Goal: Task Accomplishment & Management: Use online tool/utility

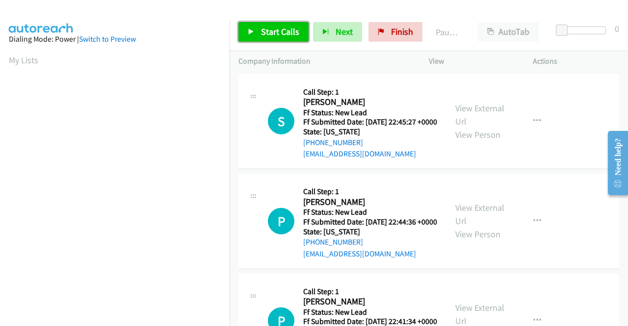
click at [279, 35] on span "Start Calls" at bounding box center [280, 31] width 38 height 11
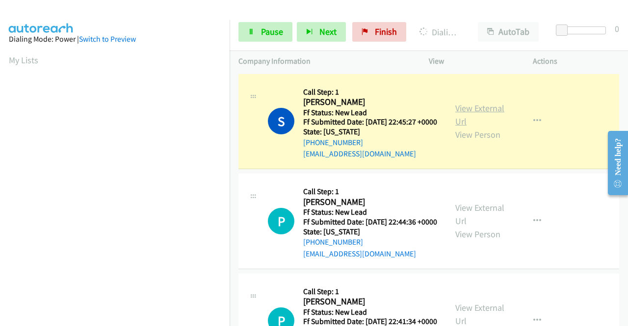
click at [470, 111] on link "View External Url" at bounding box center [480, 115] width 49 height 25
click at [0, 112] on aside "Dialing Mode: Power | Switch to Preview My Lists" at bounding box center [115, 74] width 230 height 543
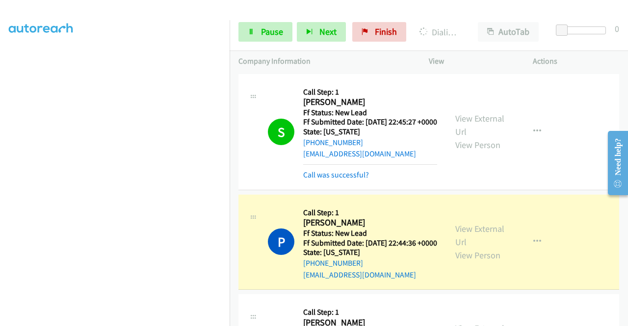
click at [456, 250] on div "View External Url View Person" at bounding box center [481, 242] width 51 height 40
click at [462, 242] on link "View External Url" at bounding box center [480, 235] width 49 height 25
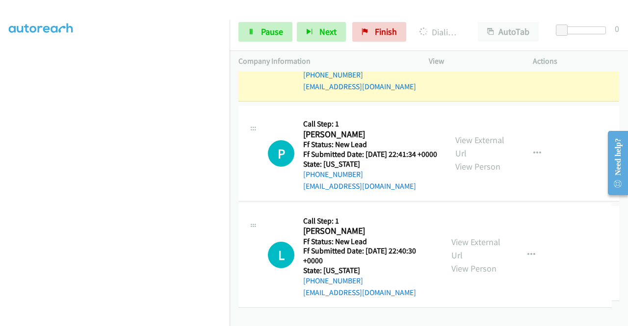
drag, startPoint x: 619, startPoint y: 254, endPoint x: 619, endPoint y: 204, distance: 50.1
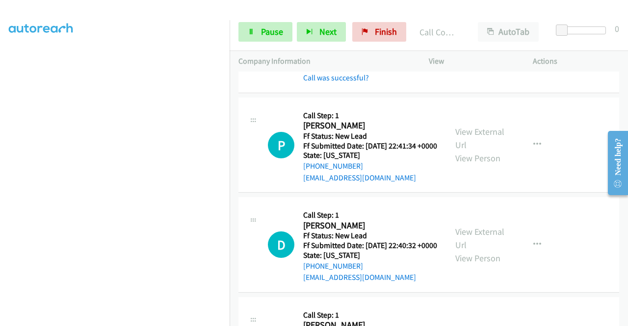
scroll to position [221, 0]
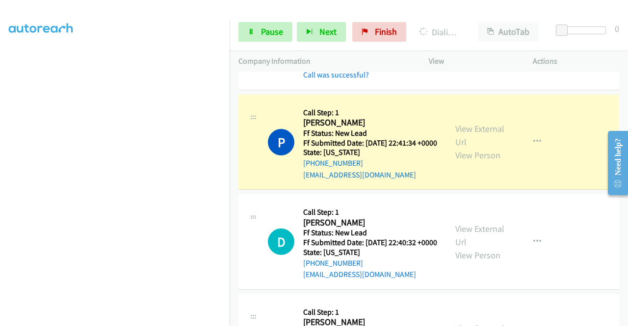
click at [500, 162] on div "View External Url View Person" at bounding box center [481, 142] width 51 height 40
click at [476, 148] on link "View External Url" at bounding box center [480, 135] width 49 height 25
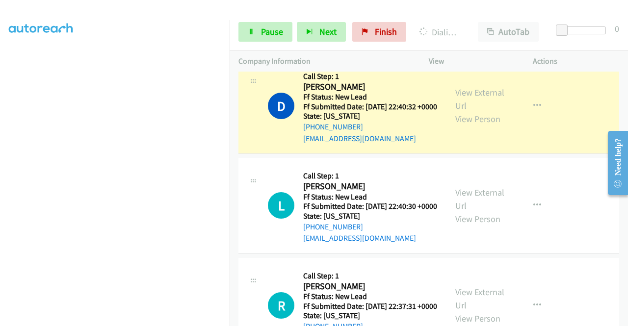
scroll to position [384, 0]
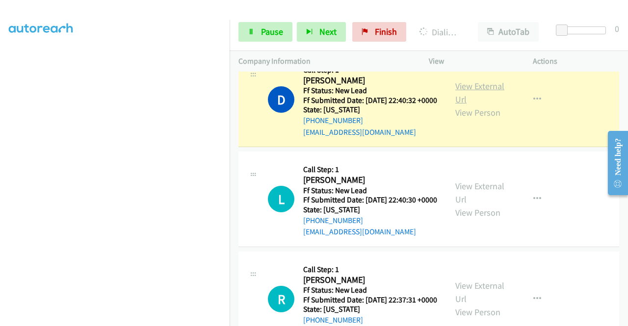
click at [467, 105] on link "View External Url" at bounding box center [480, 93] width 49 height 25
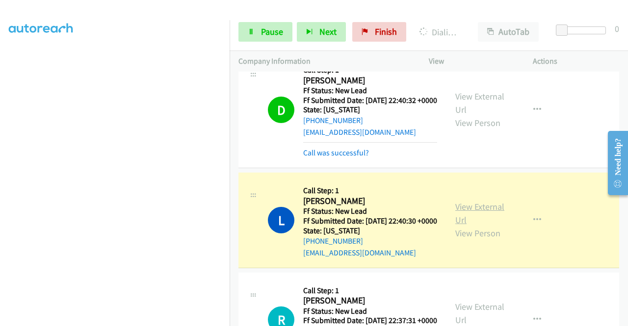
click at [469, 226] on link "View External Url" at bounding box center [480, 213] width 49 height 25
click at [0, 110] on aside "Dialing Mode: Power | Switch to Preview My Lists" at bounding box center [115, 74] width 230 height 543
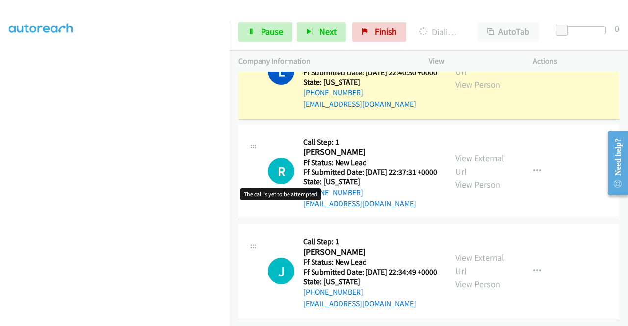
scroll to position [591, 0]
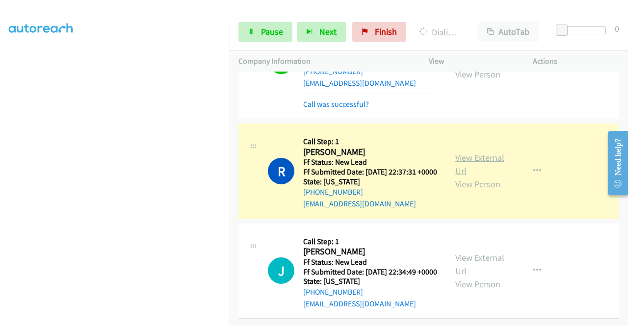
click at [460, 170] on link "View External Url" at bounding box center [480, 164] width 49 height 25
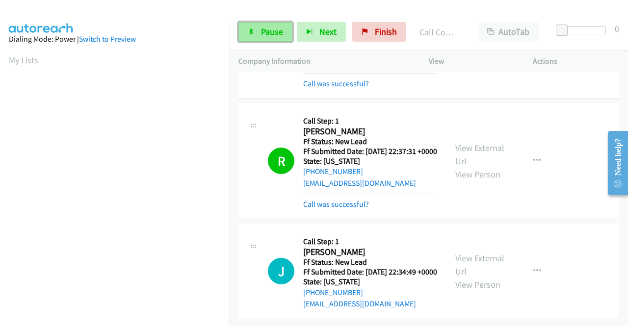
click at [280, 25] on link "Pause" at bounding box center [266, 32] width 54 height 20
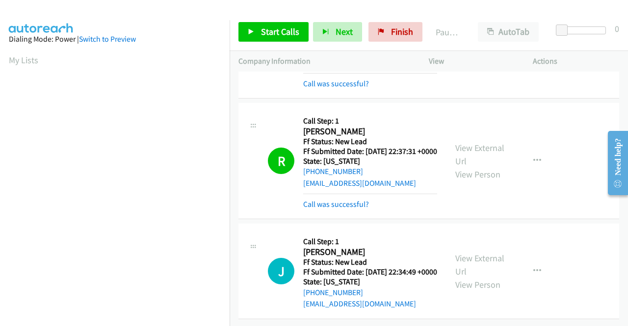
click at [624, 319] on div "+1 415-964-1034 Call failed - Please reload the list and try again The Callbar …" at bounding box center [429, 199] width 399 height 255
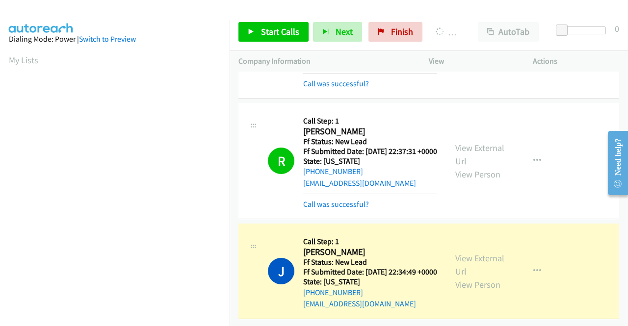
scroll to position [648, 0]
click at [475, 253] on link "View External Url" at bounding box center [480, 265] width 49 height 25
click at [230, 48] on div "Start Calls Pause Next Finish Dialing Juan Colmenero AutoTab AutoTab 0" at bounding box center [429, 32] width 399 height 38
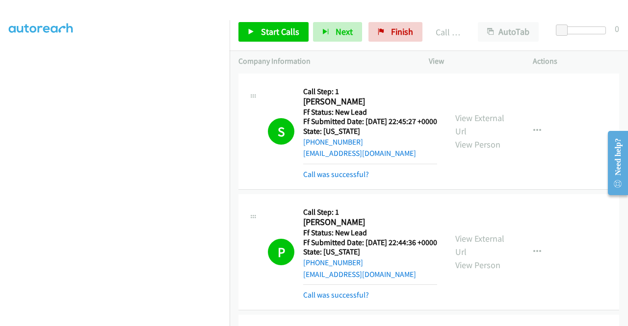
scroll to position [0, 0]
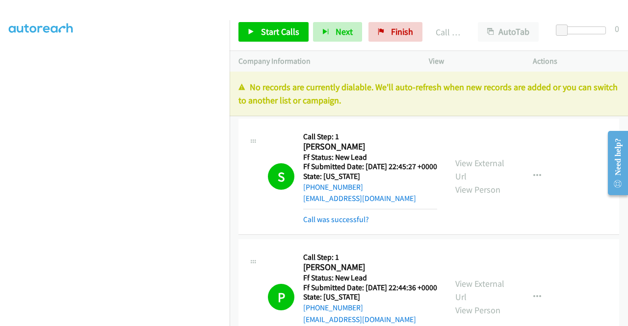
click at [469, 134] on div "View External Url View Person View External Url Email Schedule/Manage Callback …" at bounding box center [503, 177] width 113 height 98
click at [373, 31] on link "Finish" at bounding box center [396, 32] width 54 height 20
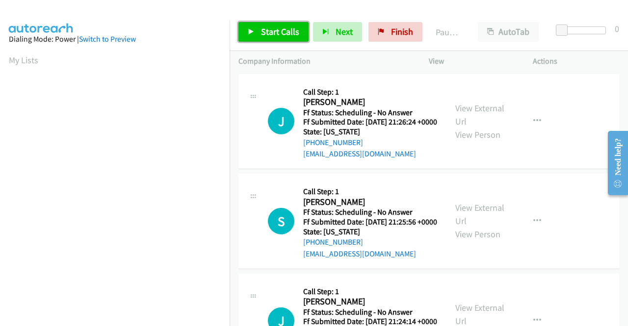
click at [283, 28] on span "Start Calls" at bounding box center [280, 31] width 38 height 11
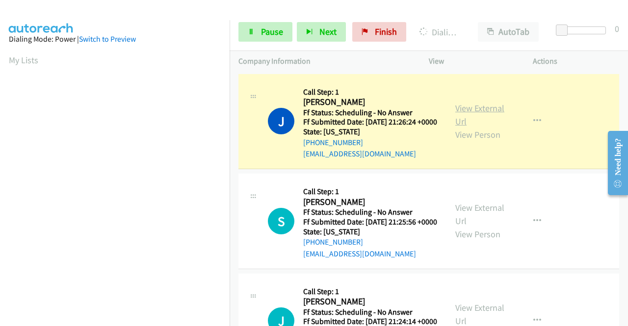
click at [474, 112] on link "View External Url" at bounding box center [480, 115] width 49 height 25
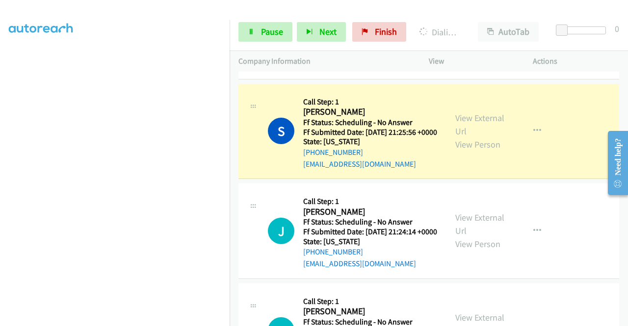
scroll to position [137, 0]
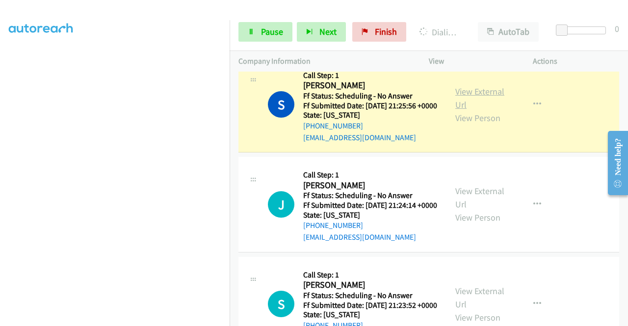
click at [463, 107] on link "View External Url" at bounding box center [480, 98] width 49 height 25
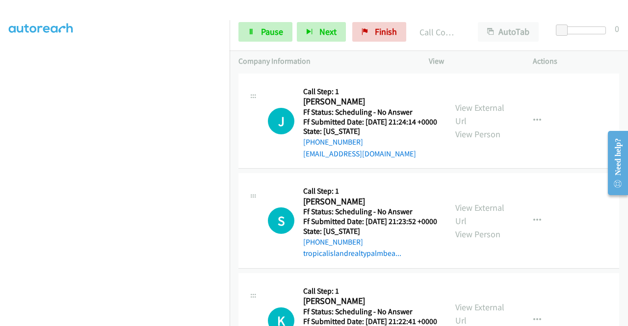
scroll to position [268, 0]
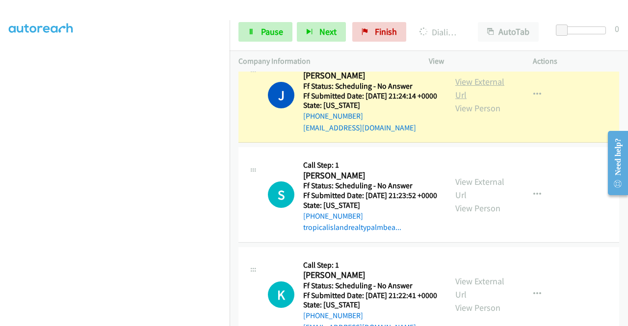
click at [481, 101] on link "View External Url" at bounding box center [480, 88] width 49 height 25
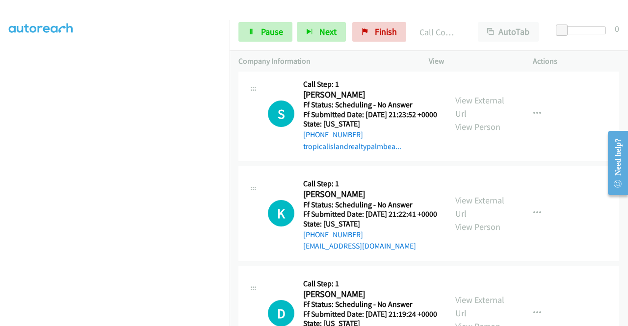
scroll to position [380, 0]
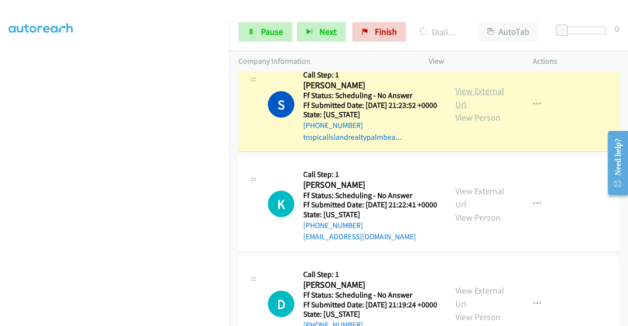
click at [481, 110] on link "View External Url" at bounding box center [480, 97] width 49 height 25
click at [267, 26] on link "Pause" at bounding box center [266, 32] width 54 height 20
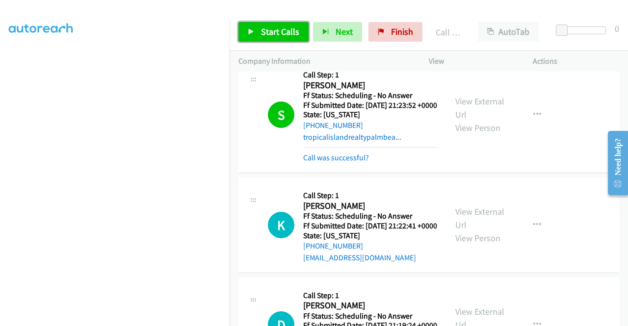
click at [272, 36] on span "Start Calls" at bounding box center [280, 31] width 38 height 11
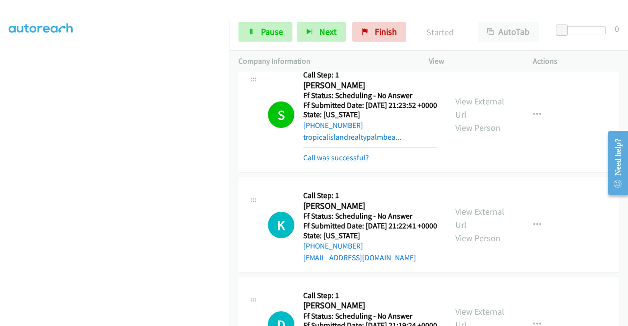
click at [339, 163] on link "Call was successful?" at bounding box center [336, 157] width 66 height 9
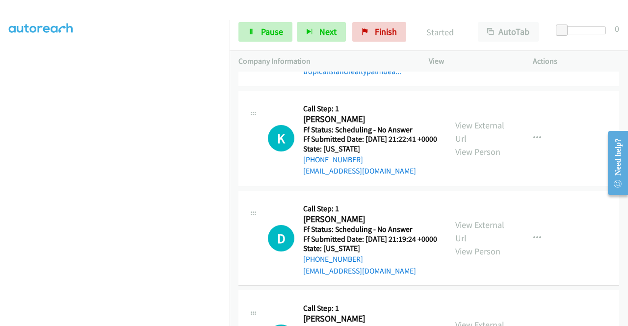
scroll to position [464, 0]
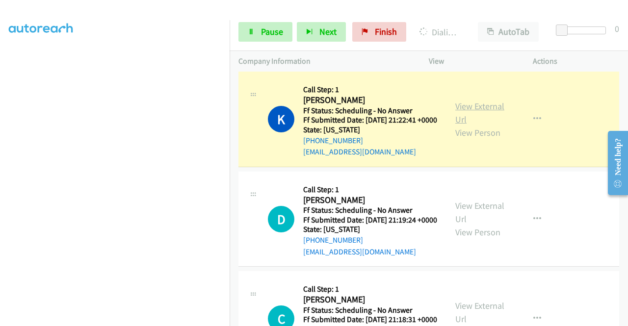
click at [474, 125] on link "View External Url" at bounding box center [480, 113] width 49 height 25
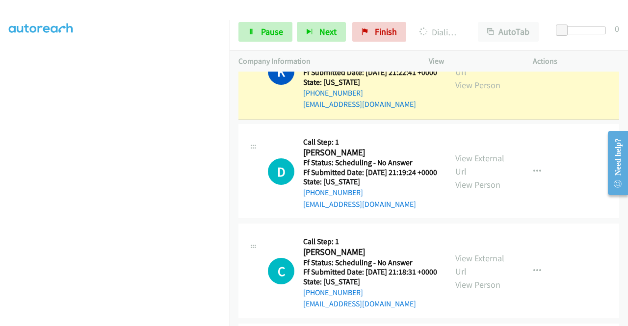
scroll to position [523, 0]
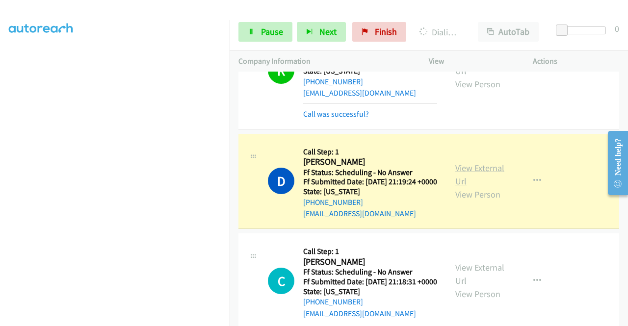
click at [480, 187] on link "View External Url" at bounding box center [480, 175] width 49 height 25
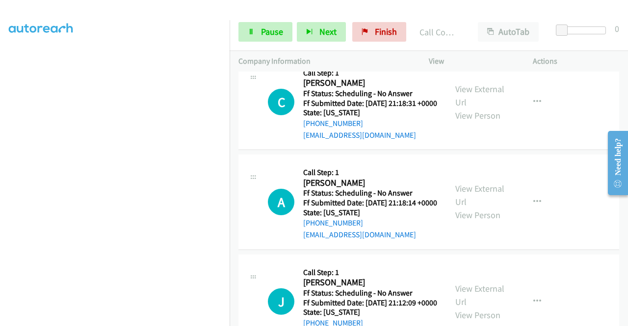
scroll to position [727, 0]
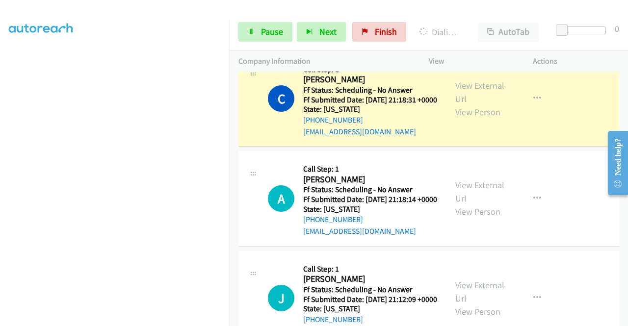
click at [485, 119] on div "View External Url View Person" at bounding box center [481, 99] width 51 height 40
click at [483, 105] on link "View External Url" at bounding box center [480, 92] width 49 height 25
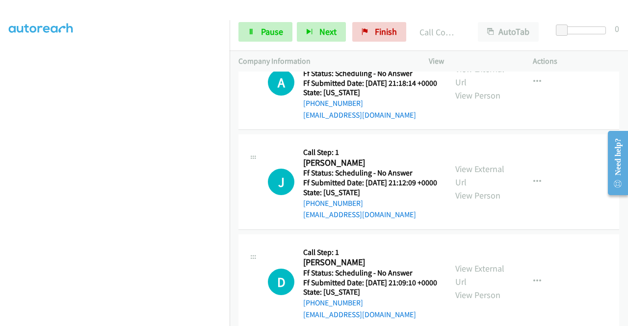
scroll to position [884, 0]
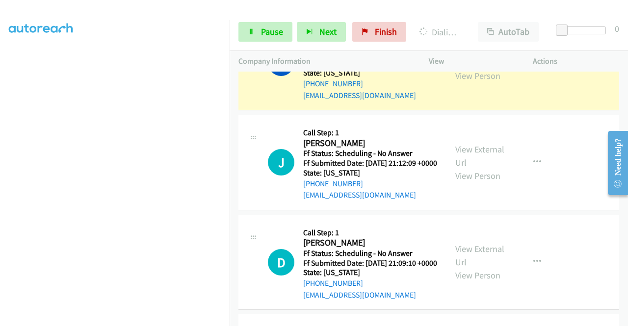
click at [478, 68] on link "View External Url" at bounding box center [480, 56] width 49 height 25
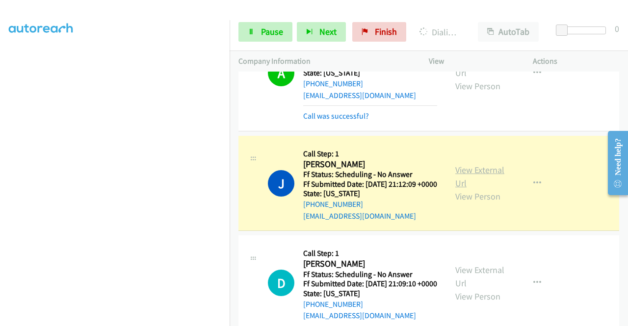
click at [459, 189] on link "View External Url" at bounding box center [480, 176] width 49 height 25
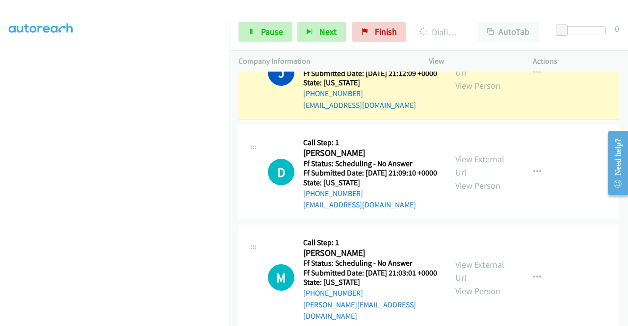
scroll to position [1054, 0]
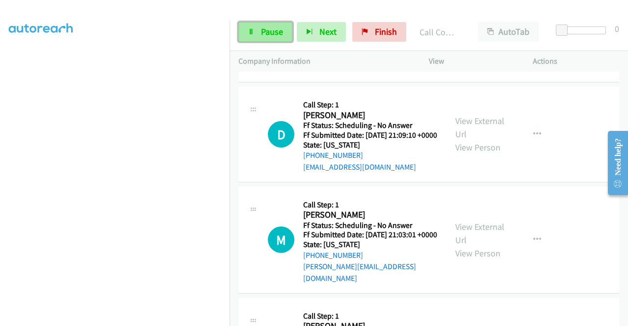
click at [256, 29] on link "Pause" at bounding box center [266, 32] width 54 height 20
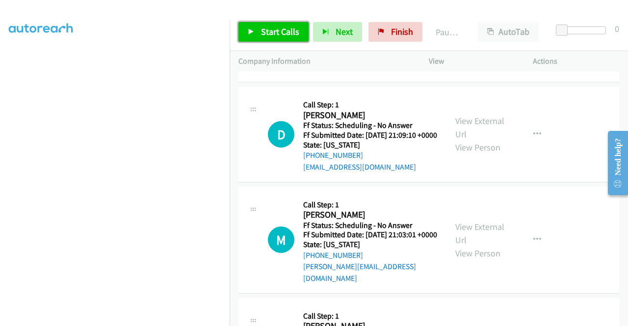
click at [271, 24] on link "Start Calls" at bounding box center [274, 32] width 70 height 20
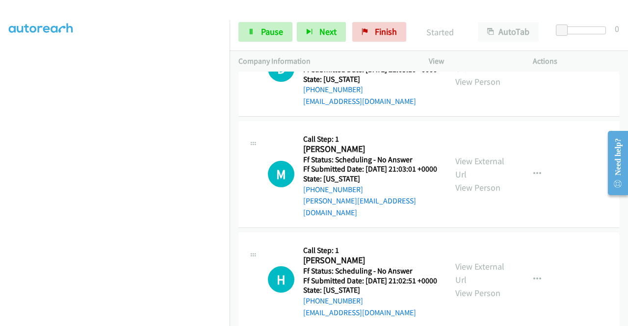
scroll to position [1145, 0]
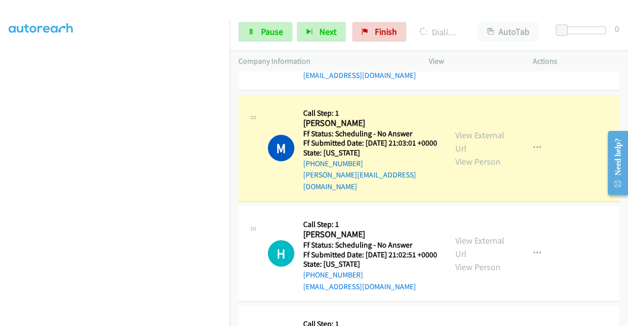
click at [478, 168] on div "View External Url View Person" at bounding box center [481, 149] width 51 height 40
click at [465, 154] on link "View External Url" at bounding box center [480, 142] width 49 height 25
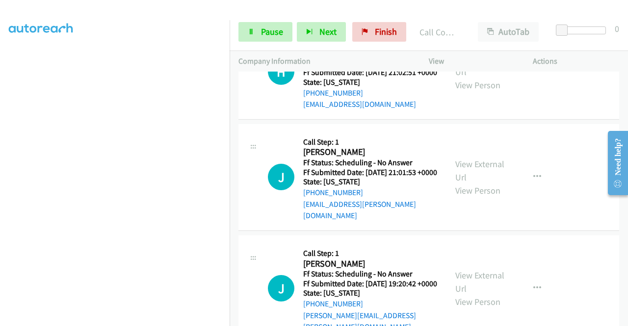
scroll to position [1381, 0]
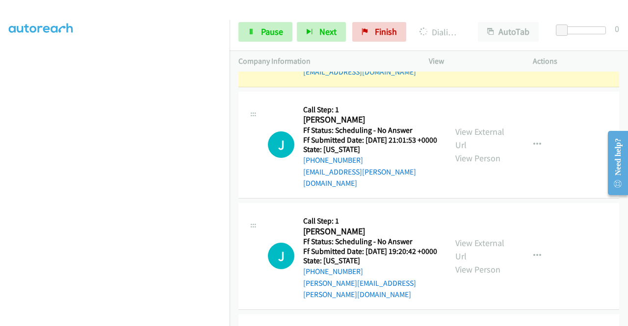
click at [468, 45] on link "View External Url" at bounding box center [480, 33] width 49 height 25
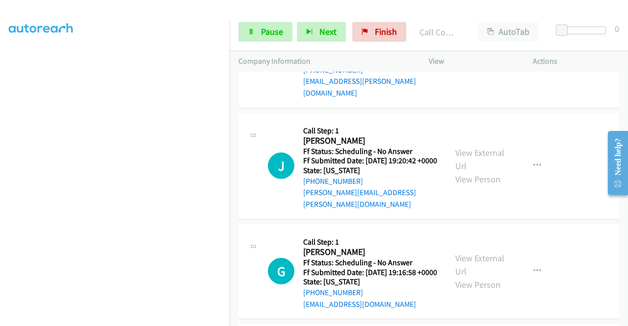
scroll to position [1519, 0]
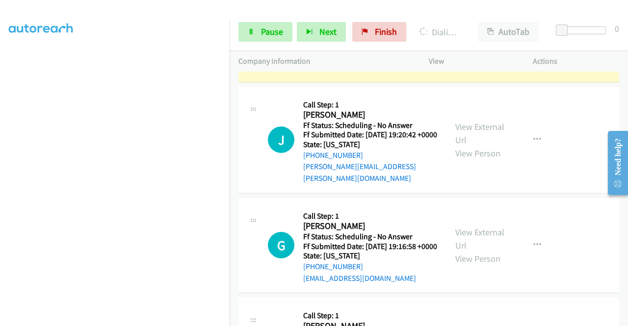
click at [469, 34] on link "View External Url" at bounding box center [480, 21] width 49 height 25
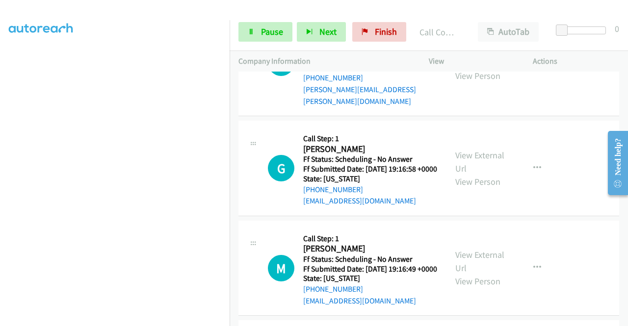
scroll to position [1636, 0]
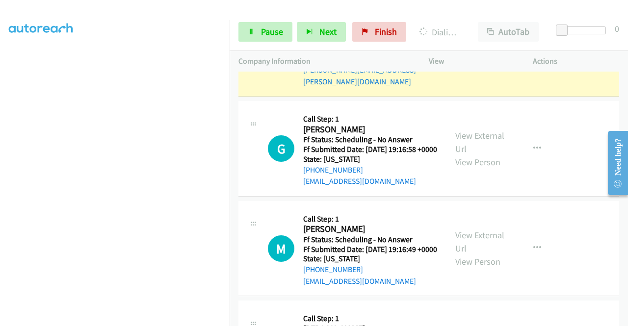
click at [475, 49] on link "View External Url" at bounding box center [480, 36] width 49 height 25
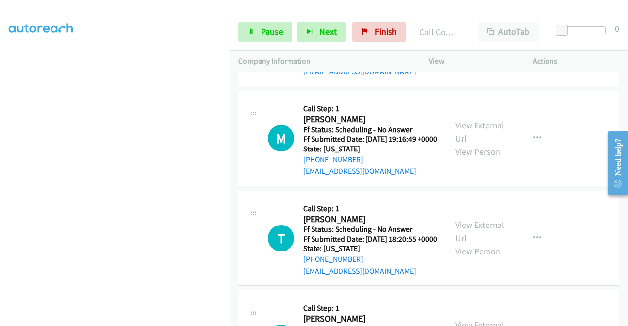
scroll to position [1787, 0]
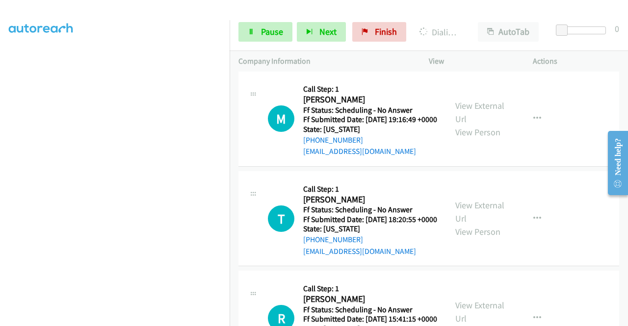
click at [484, 25] on link "View External Url" at bounding box center [480, 12] width 49 height 25
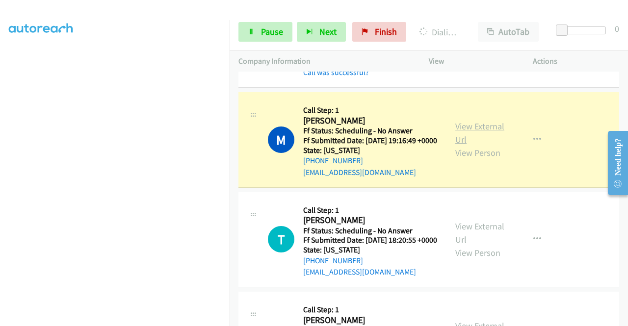
click at [473, 145] on link "View External Url" at bounding box center [480, 133] width 49 height 25
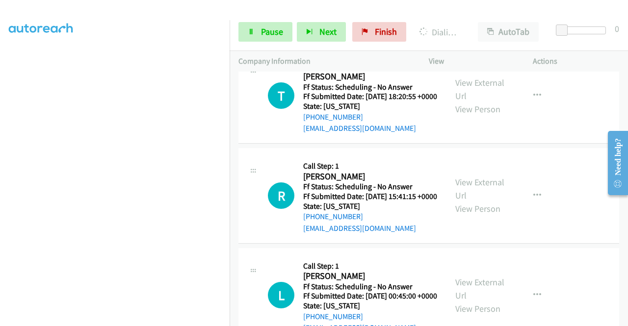
scroll to position [1957, 0]
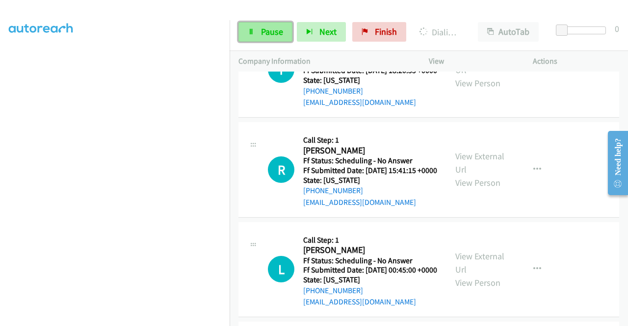
click at [264, 33] on span "Pause" at bounding box center [272, 31] width 22 height 11
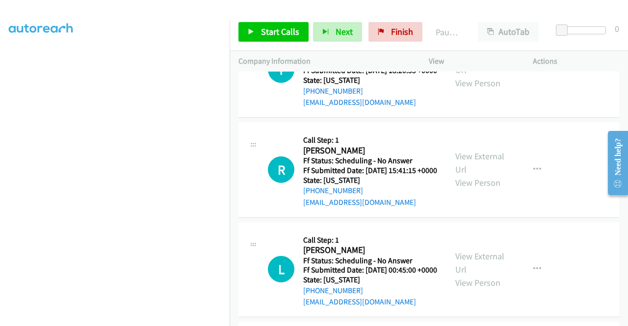
scroll to position [1968, 0]
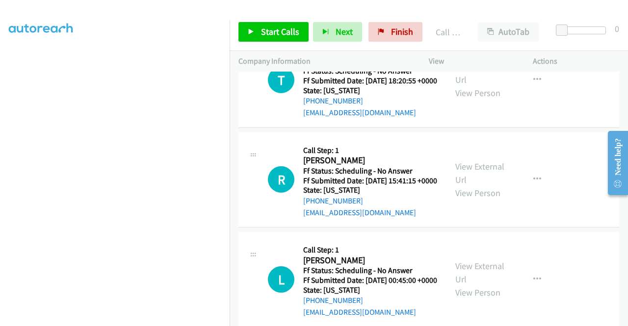
click at [232, 28] on div "Start Calls Pause Next Finish Call Completed AutoTab AutoTab 0" at bounding box center [429, 32] width 399 height 38
click at [259, 34] on link "Start Calls" at bounding box center [274, 32] width 70 height 20
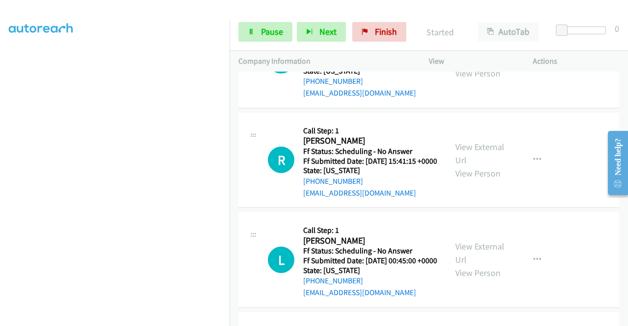
scroll to position [2066, 0]
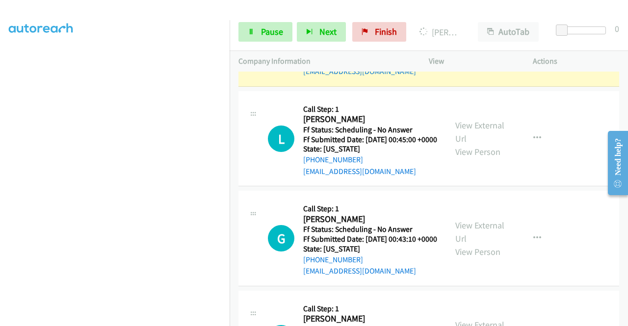
scroll to position [2135, 0]
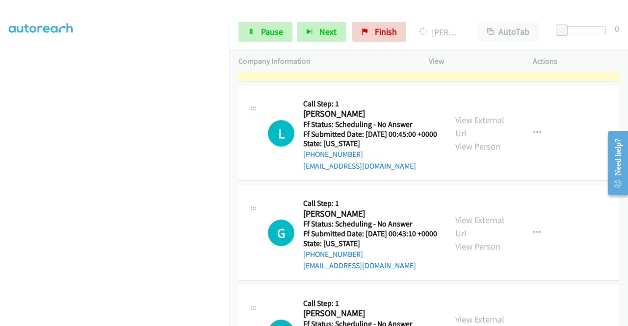
click at [482, 72] on div "View External Url View Person View External Url Email Schedule/Manage Callback …" at bounding box center [503, 34] width 113 height 78
click at [478, 39] on link "View External Url" at bounding box center [480, 27] width 49 height 25
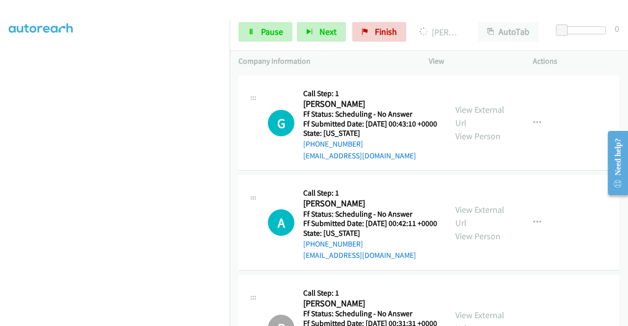
scroll to position [2286, 0]
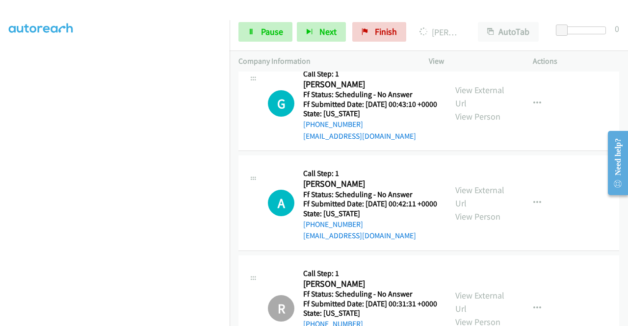
click at [458, 24] on div "View External Url View Person" at bounding box center [481, 4] width 51 height 40
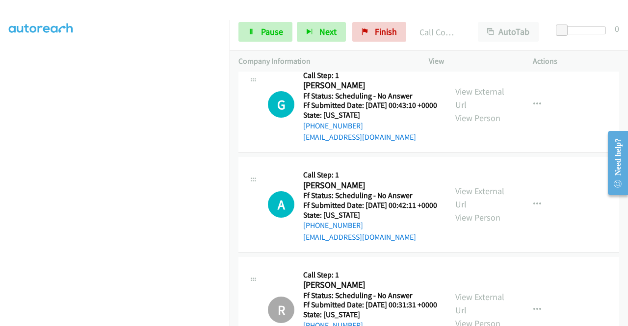
scroll to position [2397, 0]
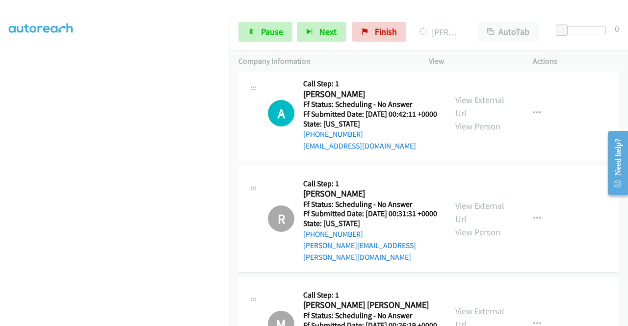
click at [474, 19] on link "View External Url" at bounding box center [480, 7] width 49 height 25
click at [255, 26] on link "Pause" at bounding box center [266, 32] width 54 height 20
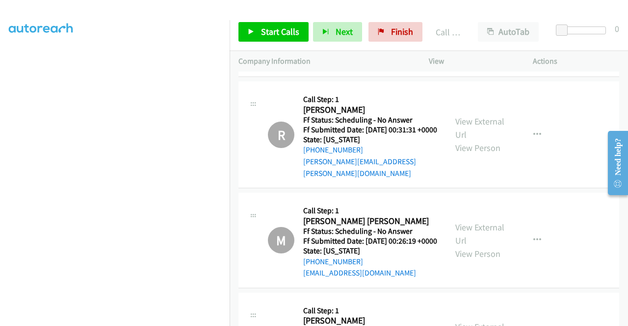
scroll to position [2508, 0]
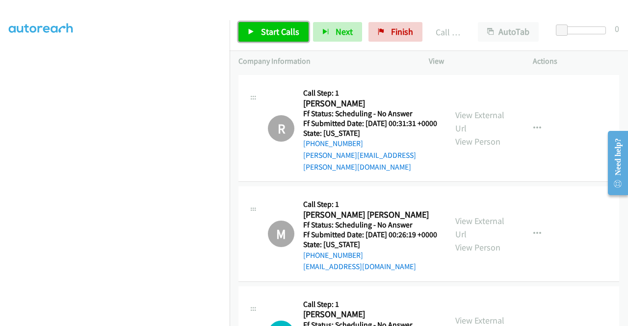
click at [282, 25] on link "Start Calls" at bounding box center [274, 32] width 70 height 20
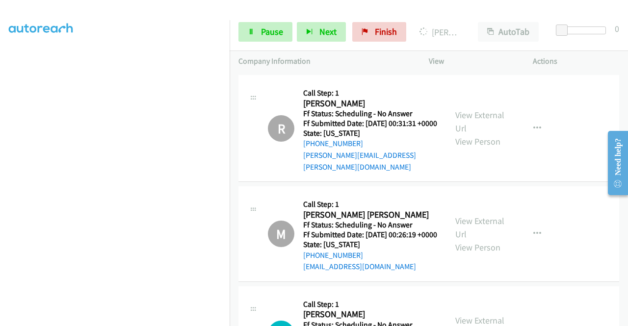
click at [470, 43] on div "View External Url View Person" at bounding box center [481, 23] width 51 height 40
click at [468, 28] on link "View External Url" at bounding box center [480, 16] width 49 height 25
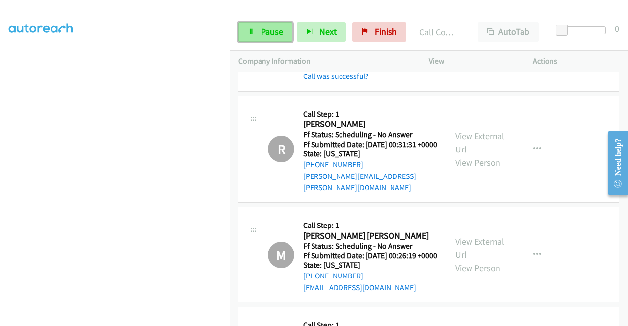
click at [258, 23] on link "Pause" at bounding box center [266, 32] width 54 height 20
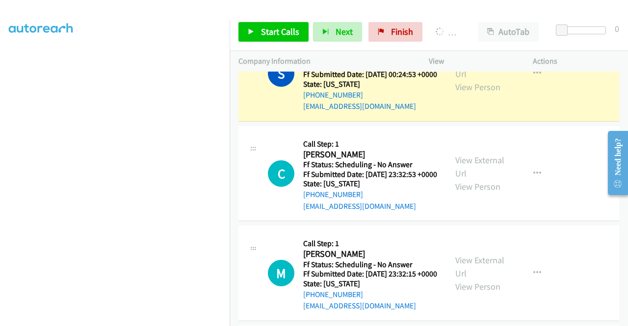
scroll to position [2823, 0]
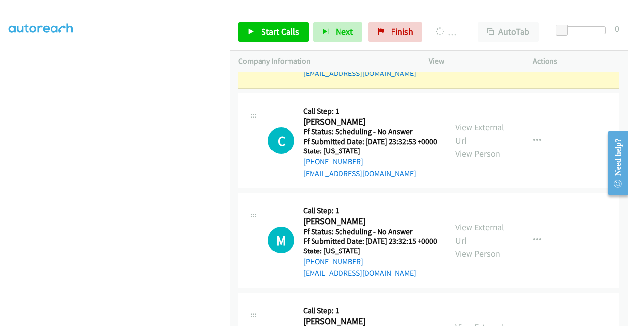
click at [481, 47] on link "View External Url" at bounding box center [480, 34] width 49 height 25
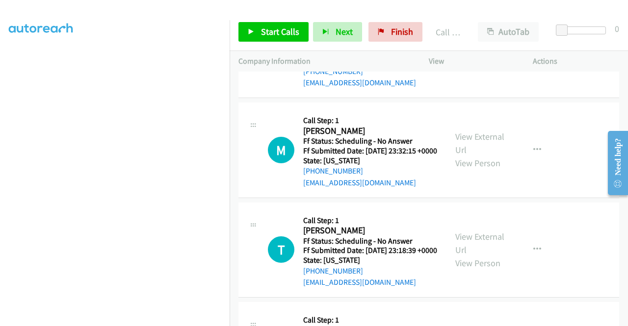
scroll to position [3006, 0]
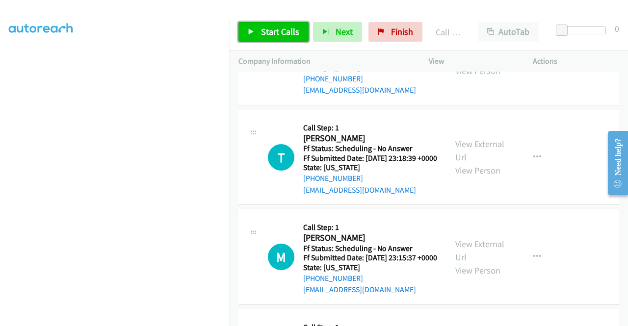
click at [256, 34] on link "Start Calls" at bounding box center [274, 32] width 70 height 20
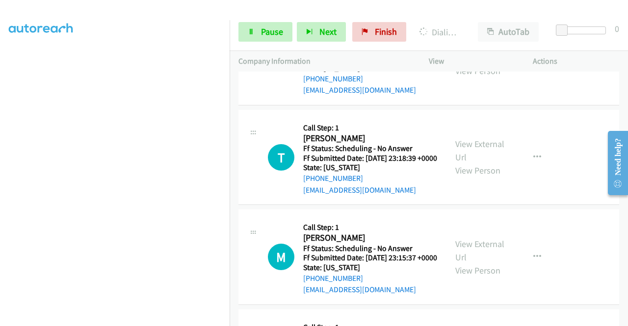
click at [260, 32] on link "Pause" at bounding box center [266, 32] width 54 height 20
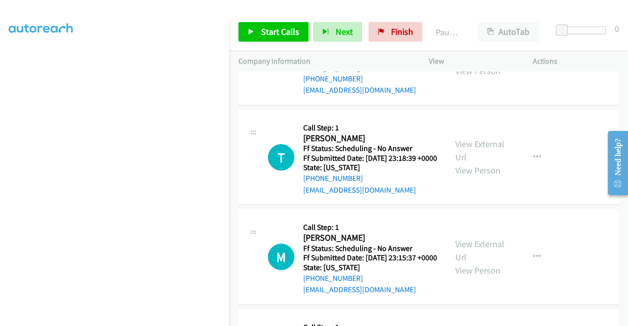
click at [0, 84] on aside "Dialing Mode: Power | Switch to Preview My Lists" at bounding box center [115, 96] width 230 height 543
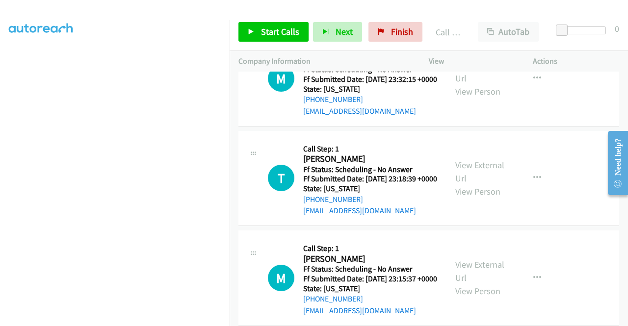
click at [479, 62] on link "Add to do not call list" at bounding box center [485, 52] width 131 height 20
click at [360, 16] on link "Call was successful?" at bounding box center [336, 10] width 66 height 9
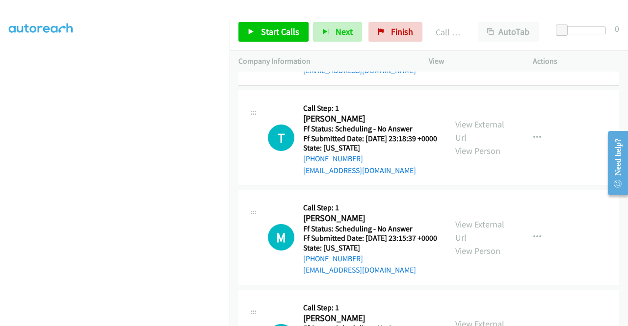
scroll to position [3111, 0]
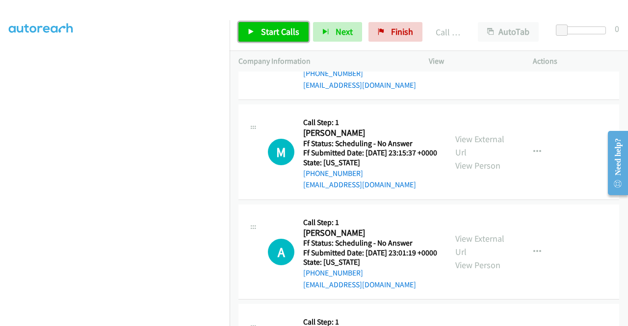
click at [282, 36] on span "Start Calls" at bounding box center [280, 31] width 38 height 11
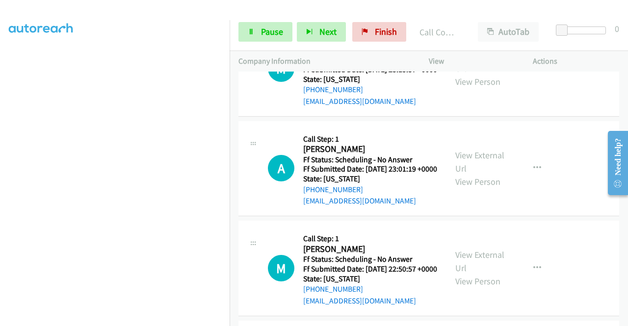
scroll to position [3235, 0]
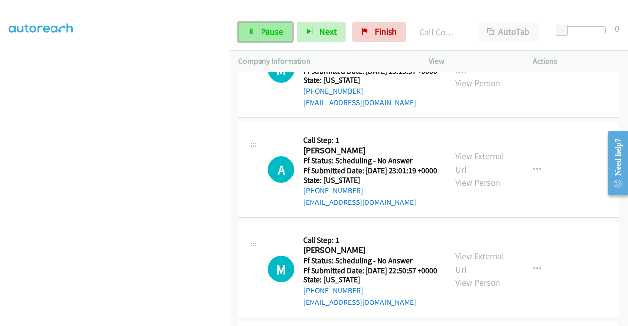
click at [252, 34] on icon at bounding box center [251, 32] width 7 height 7
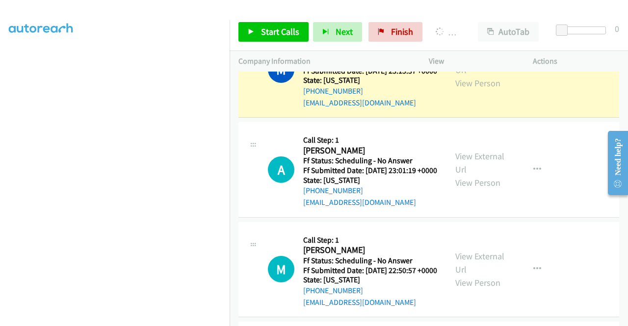
click at [459, 90] on div "View External Url View Person" at bounding box center [481, 70] width 51 height 40
click at [459, 76] on link "View External Url" at bounding box center [480, 63] width 49 height 25
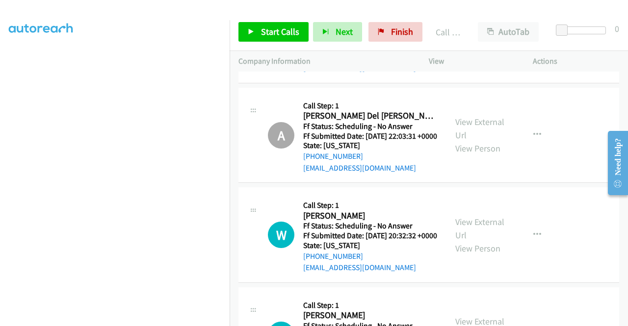
scroll to position [3497, 0]
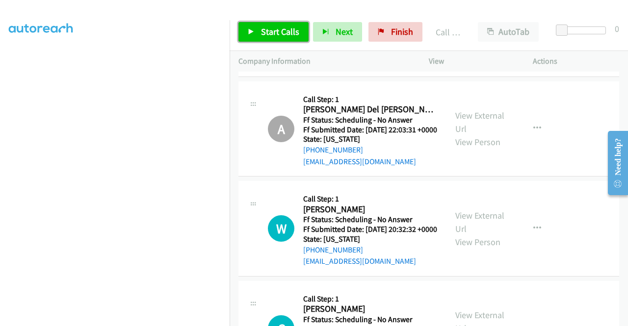
click at [269, 35] on span "Start Calls" at bounding box center [280, 31] width 38 height 11
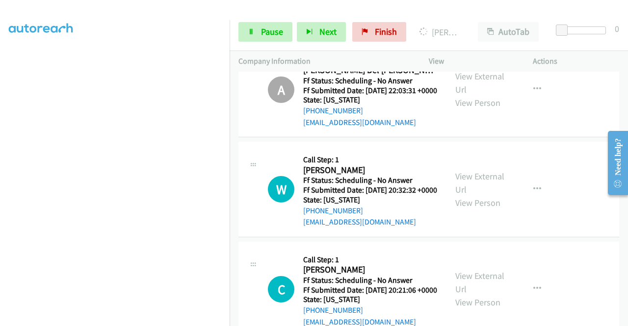
scroll to position [224, 0]
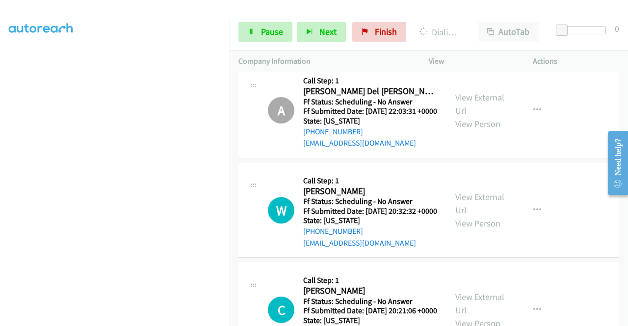
click at [459, 16] on link "View External Url" at bounding box center [480, 4] width 49 height 25
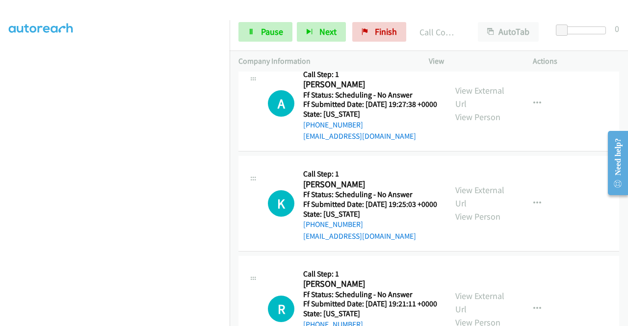
scroll to position [3883, 0]
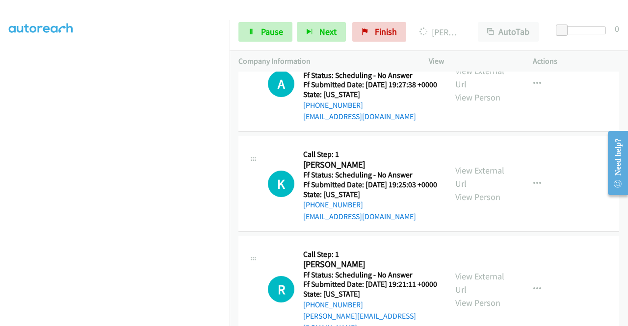
click at [254, 33] on icon at bounding box center [251, 32] width 7 height 7
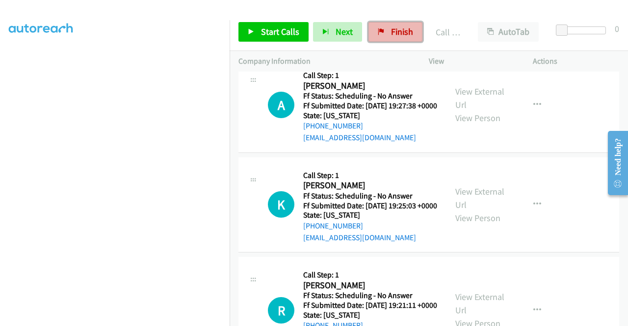
click at [405, 38] on link "Finish" at bounding box center [396, 32] width 54 height 20
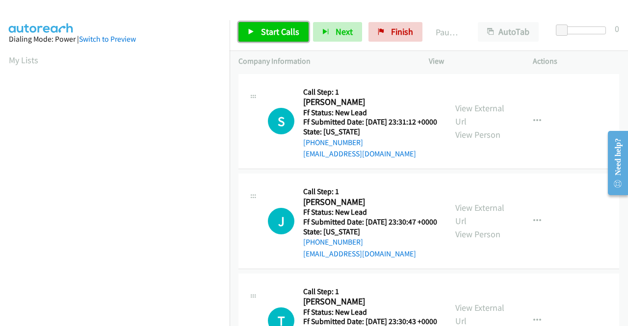
click at [277, 35] on span "Start Calls" at bounding box center [280, 31] width 38 height 11
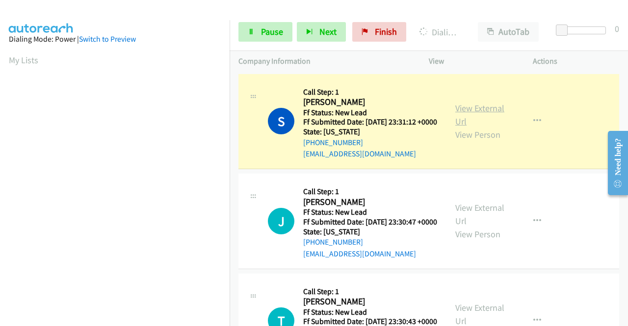
click at [472, 115] on link "View External Url" at bounding box center [480, 115] width 49 height 25
click at [0, 135] on aside "Dialing Mode: Power | Switch to Preview My Lists" at bounding box center [115, 74] width 230 height 543
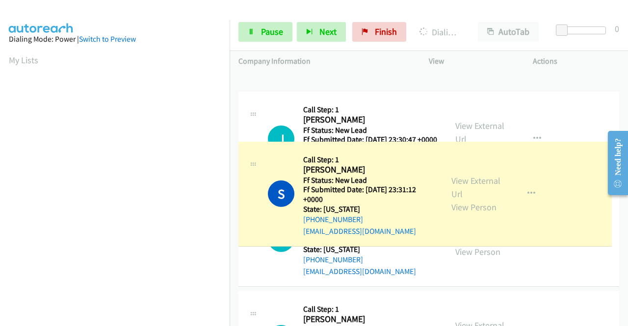
drag, startPoint x: 230, startPoint y: 111, endPoint x: 227, endPoint y: 165, distance: 53.6
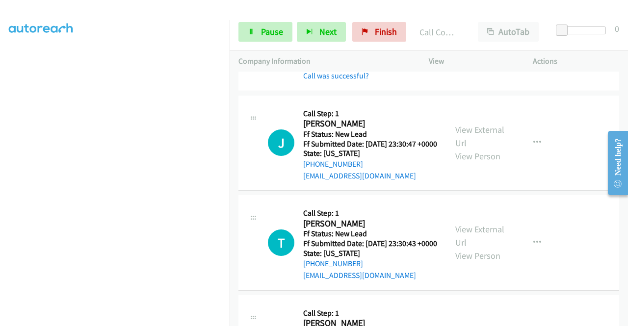
scroll to position [109, 0]
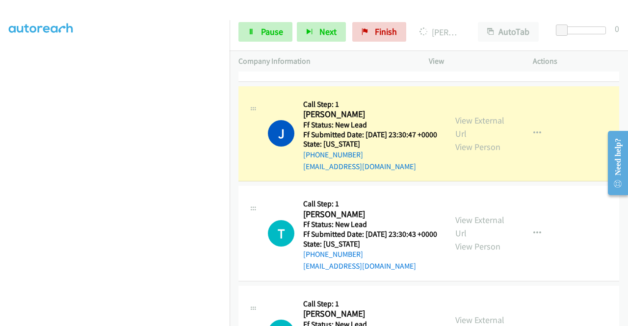
click at [492, 124] on div "View External Url View Person View External Url Email Schedule/Manage Callback …" at bounding box center [503, 134] width 113 height 78
click at [475, 132] on link "View External Url" at bounding box center [480, 127] width 49 height 25
click at [250, 37] on link "Pause" at bounding box center [266, 32] width 54 height 20
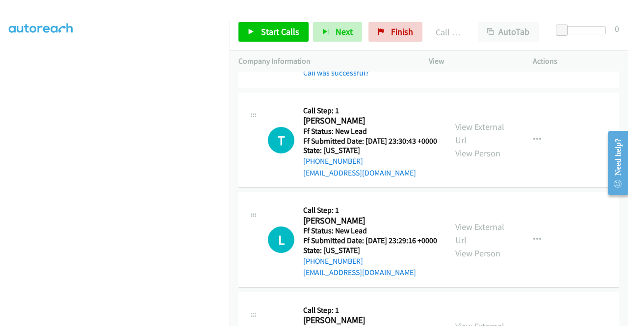
scroll to position [226, 0]
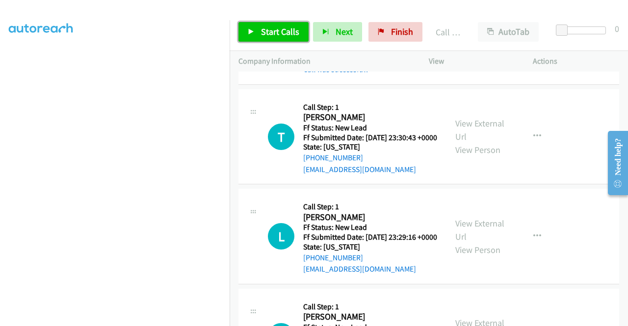
click at [279, 41] on link "Start Calls" at bounding box center [274, 32] width 70 height 20
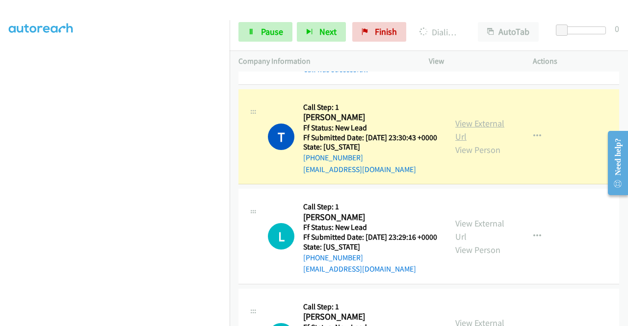
click at [462, 142] on link "View External Url" at bounding box center [480, 130] width 49 height 25
click at [0, 134] on aside "Dialing Mode: Power | Switch to Preview My Lists" at bounding box center [115, 74] width 230 height 543
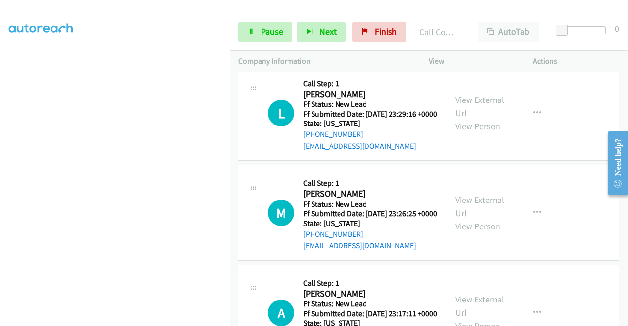
scroll to position [377, 0]
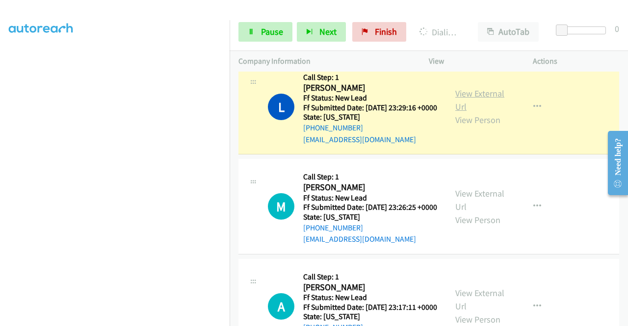
click at [467, 112] on link "View External Url" at bounding box center [480, 100] width 49 height 25
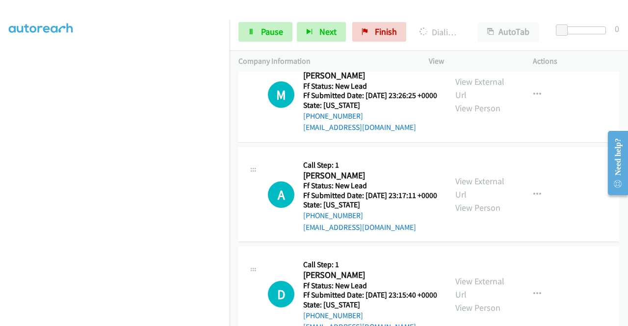
scroll to position [495, 0]
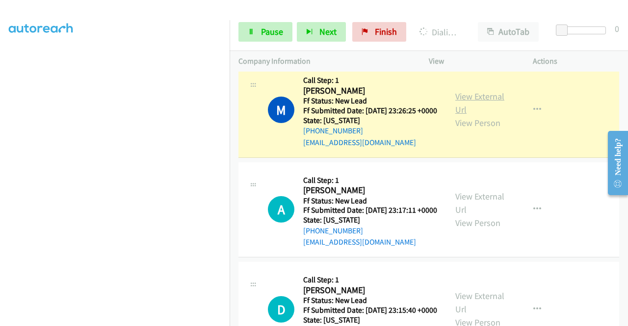
click at [471, 115] on link "View External Url" at bounding box center [480, 103] width 49 height 25
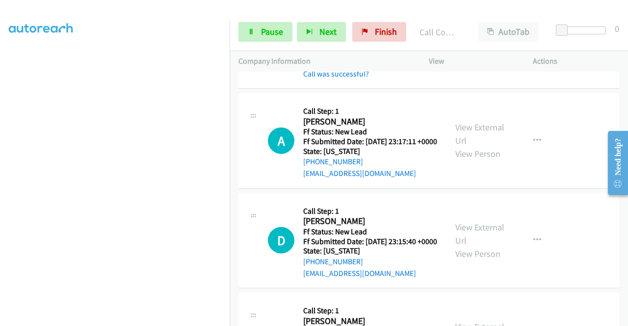
scroll to position [586, 0]
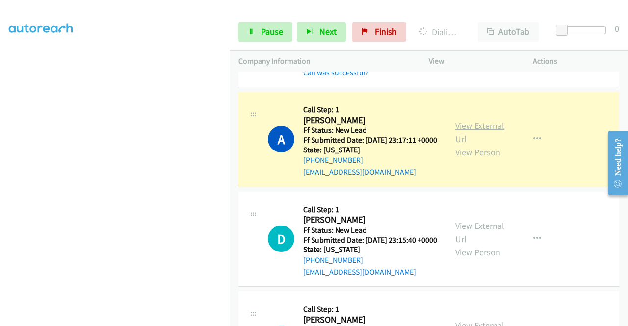
click at [472, 145] on link "View External Url" at bounding box center [480, 132] width 49 height 25
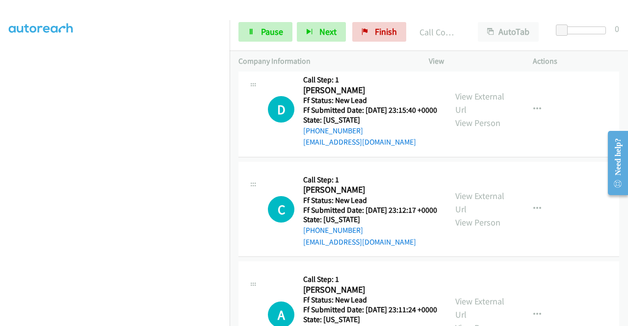
scroll to position [757, 0]
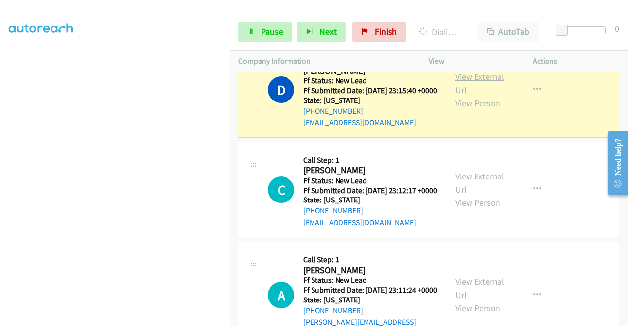
click at [463, 96] on link "View External Url" at bounding box center [480, 83] width 49 height 25
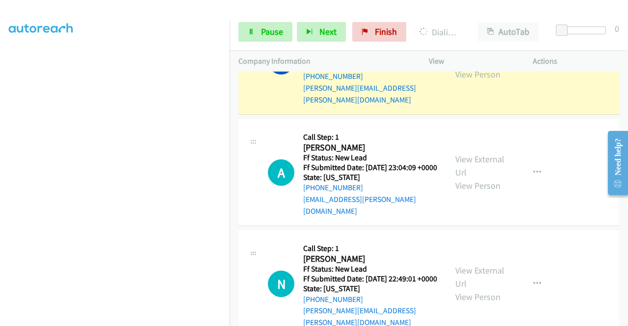
scroll to position [203, 0]
click at [497, 67] on link "View External Url" at bounding box center [480, 54] width 49 height 25
click at [254, 45] on div "Start Calls Pause Next Finish Dialing Manhal Kadu AutoTab AutoTab 0" at bounding box center [429, 32] width 399 height 38
click at [254, 39] on link "Pause" at bounding box center [266, 32] width 54 height 20
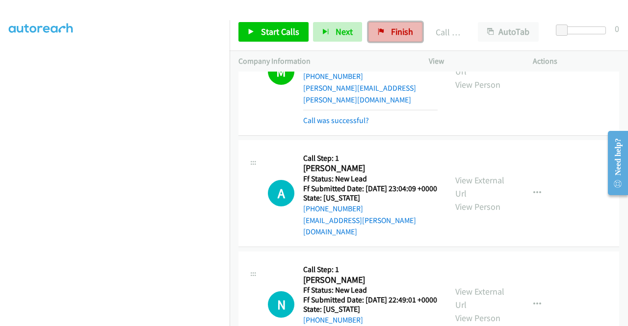
click at [388, 39] on link "Finish" at bounding box center [396, 32] width 54 height 20
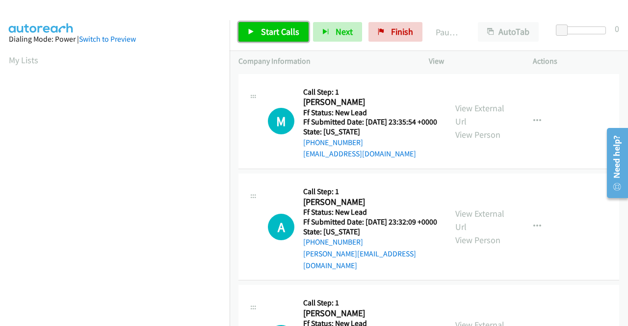
click at [289, 29] on span "Start Calls" at bounding box center [280, 31] width 38 height 11
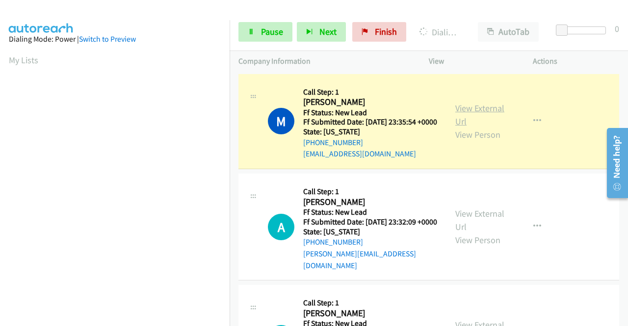
click at [475, 117] on link "View External Url" at bounding box center [480, 115] width 49 height 25
click at [0, 128] on aside "Dialing Mode: Power | Switch to Preview My Lists" at bounding box center [115, 148] width 230 height 543
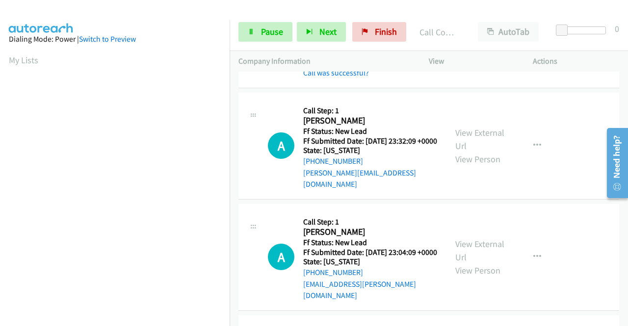
scroll to position [98, 0]
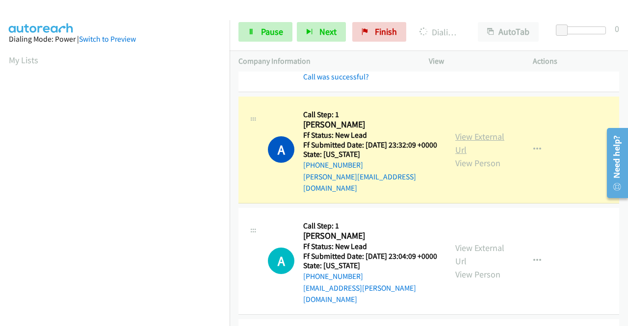
click at [460, 149] on link "View External Url" at bounding box center [480, 143] width 49 height 25
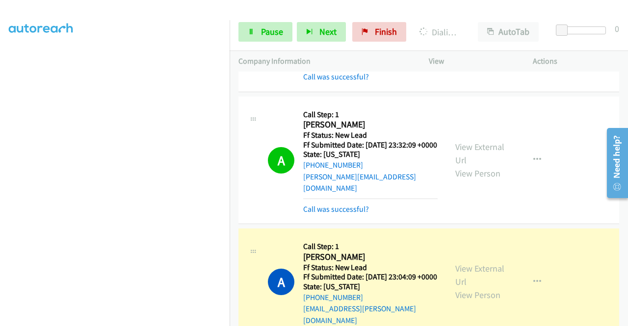
click at [473, 267] on div "View External Url View Person View External Url Email Schedule/Manage Callback …" at bounding box center [503, 282] width 113 height 89
click at [470, 269] on link "View External Url" at bounding box center [480, 275] width 49 height 25
click at [509, 215] on div "View External Url View Person View External Url Email Schedule/Manage Callback …" at bounding box center [503, 161] width 113 height 110
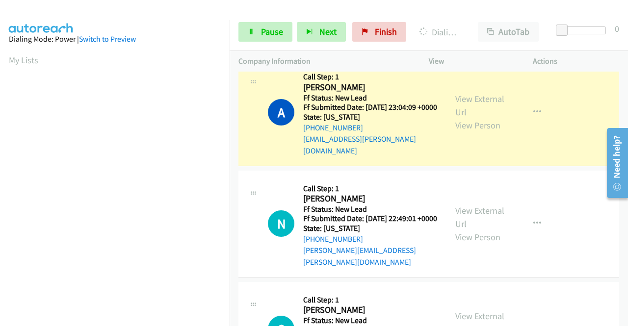
scroll to position [224, 0]
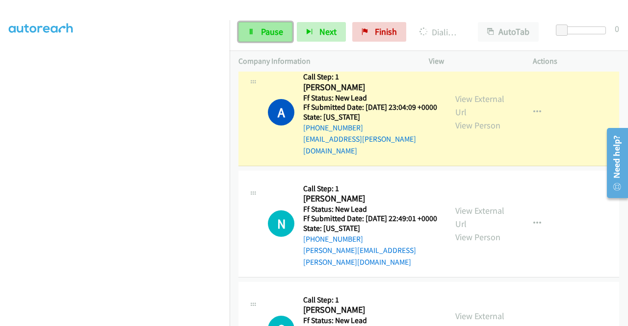
click at [275, 32] on span "Pause" at bounding box center [272, 31] width 22 height 11
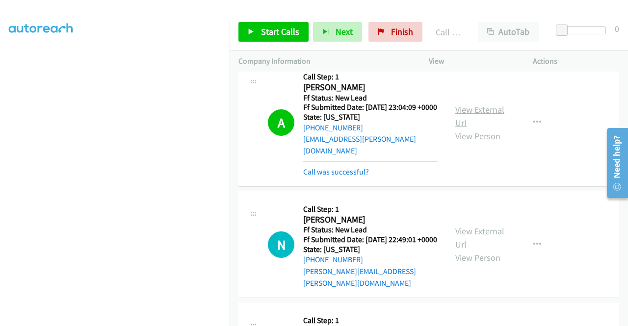
click at [483, 118] on link "View External Url" at bounding box center [480, 116] width 49 height 25
click at [283, 44] on div "Start Calls Pause Next Finish Call Completed AutoTab AutoTab 0" at bounding box center [429, 32] width 399 height 38
click at [278, 31] on span "Start Calls" at bounding box center [280, 31] width 38 height 11
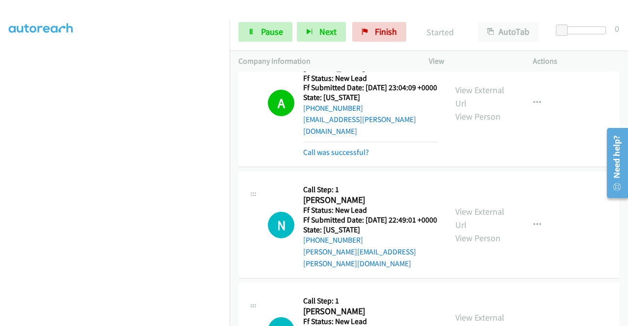
scroll to position [353, 0]
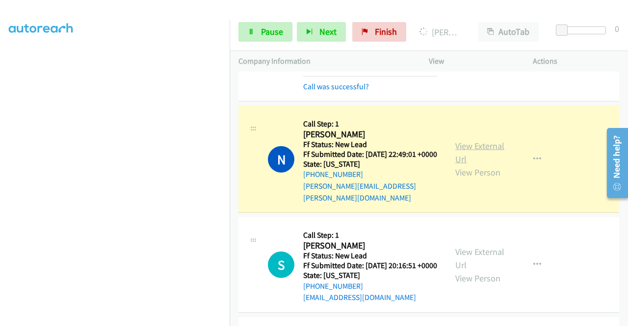
click at [494, 149] on link "View External Url" at bounding box center [480, 152] width 49 height 25
click at [0, 84] on aside "Dialing Mode: Power | Switch to Preview My Lists" at bounding box center [115, 74] width 230 height 543
click at [256, 32] on link "Pause" at bounding box center [266, 32] width 54 height 20
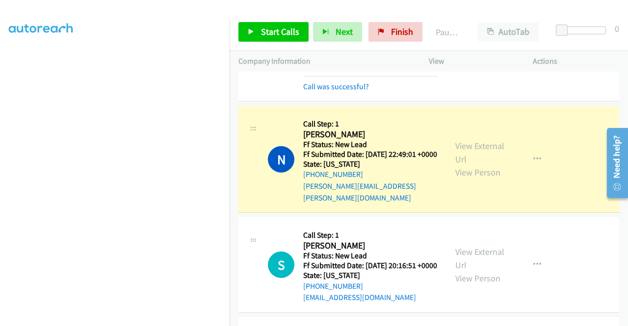
click at [3, 126] on aside "Dialing Mode: Power | Switch to Preview My Lists" at bounding box center [115, 74] width 230 height 543
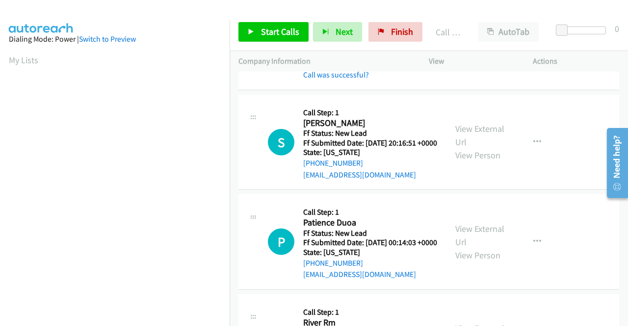
scroll to position [523, 0]
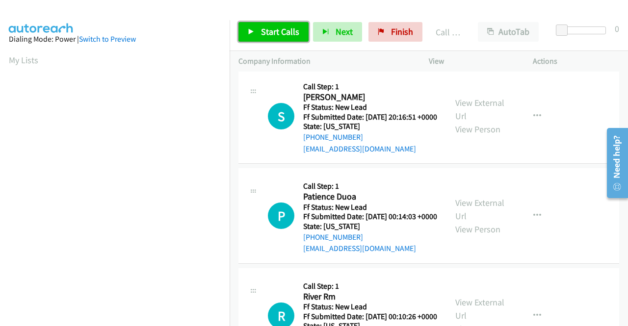
click at [269, 31] on span "Start Calls" at bounding box center [280, 31] width 38 height 11
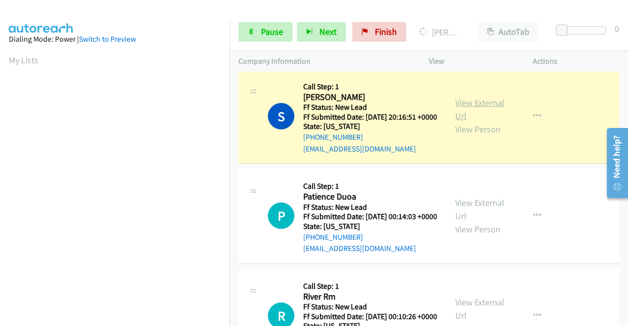
click at [479, 111] on link "View External Url" at bounding box center [480, 109] width 49 height 25
click at [0, 86] on aside "Dialing Mode: Power | Switch to Preview My Lists" at bounding box center [115, 291] width 230 height 543
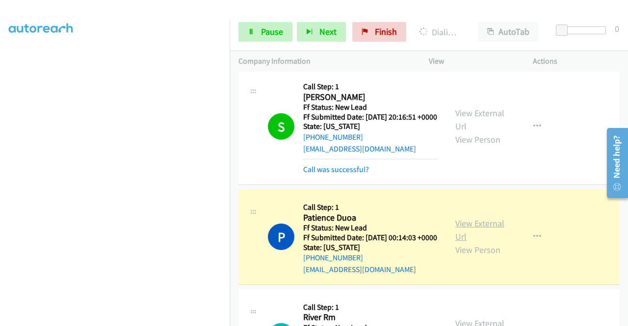
click at [466, 238] on link "View External Url" at bounding box center [480, 230] width 49 height 25
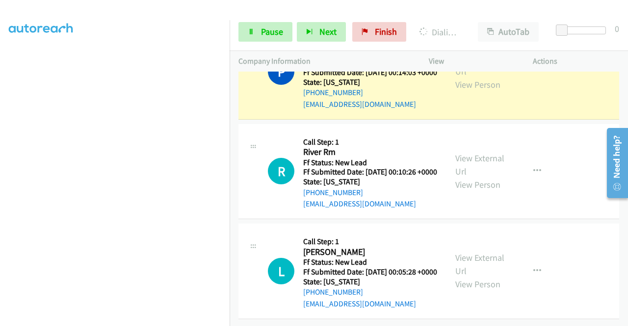
scroll to position [736, 0]
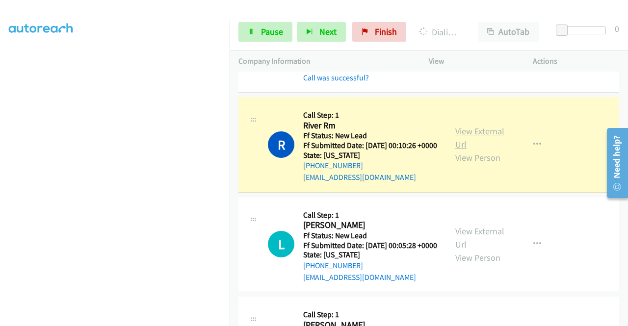
click at [468, 150] on link "View External Url" at bounding box center [480, 138] width 49 height 25
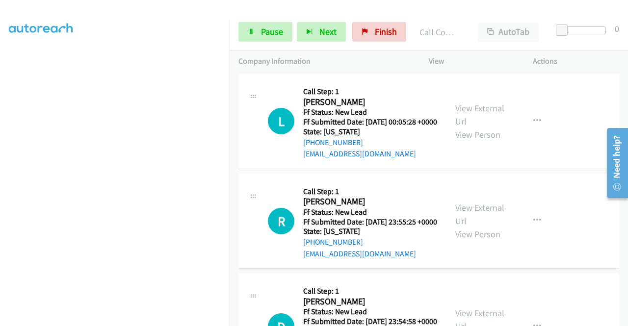
scroll to position [900, 0]
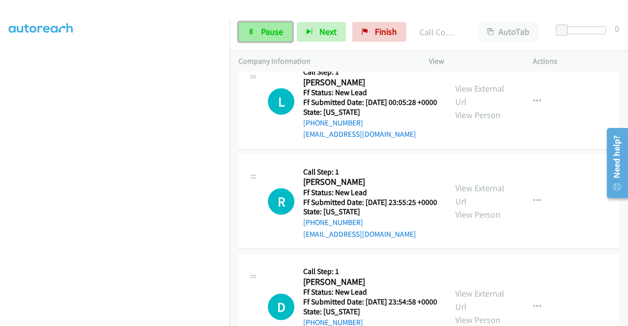
click at [271, 33] on span "Pause" at bounding box center [272, 31] width 22 height 11
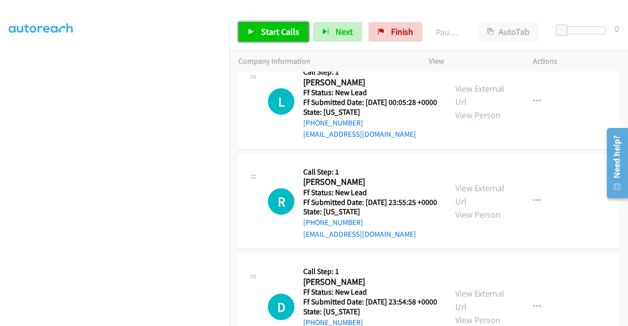
click at [271, 33] on span "Start Calls" at bounding box center [280, 31] width 38 height 11
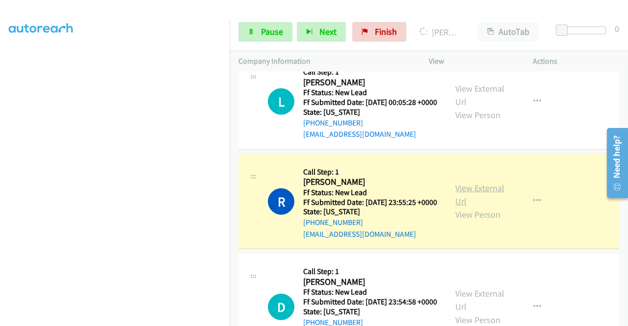
click at [473, 207] on link "View External Url" at bounding box center [480, 195] width 49 height 25
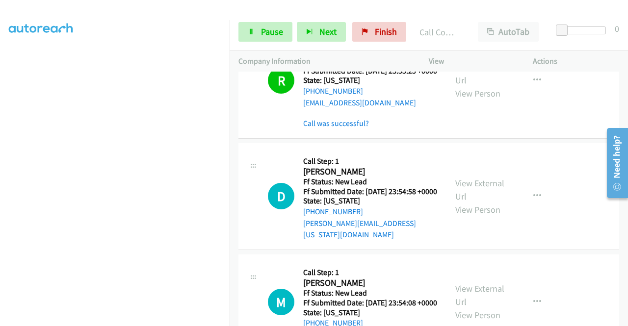
scroll to position [1127, 0]
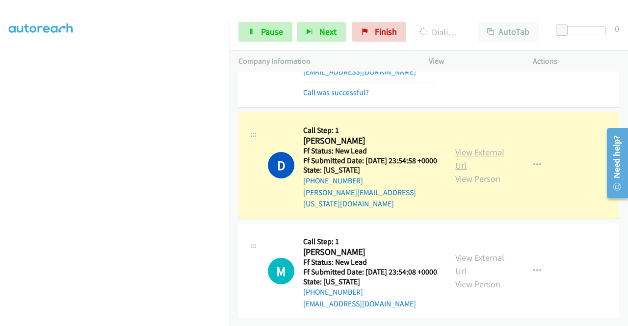
click at [469, 147] on link "View External Url" at bounding box center [480, 159] width 49 height 25
click at [273, 36] on span "Pause" at bounding box center [272, 31] width 22 height 11
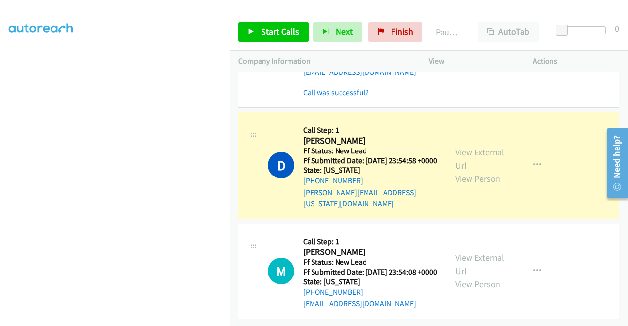
scroll to position [218, 0]
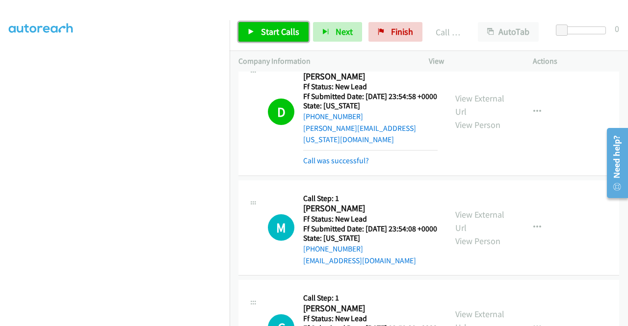
click at [277, 37] on span "Start Calls" at bounding box center [280, 31] width 38 height 11
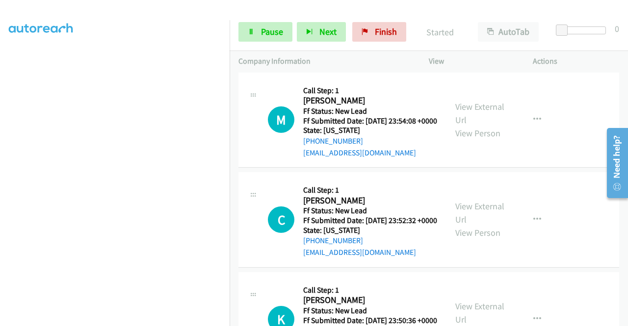
scroll to position [1245, 0]
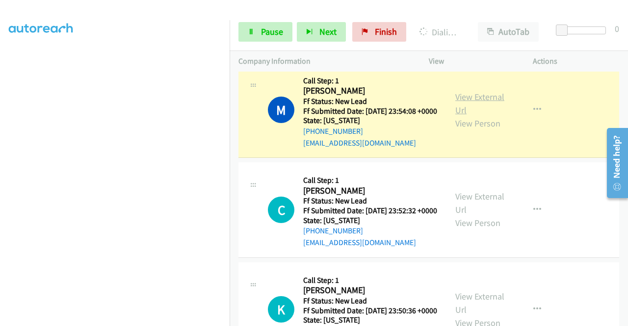
click at [463, 116] on link "View External Url" at bounding box center [480, 103] width 49 height 25
click at [461, 116] on link "View External Url" at bounding box center [480, 103] width 49 height 25
click at [0, 79] on aside "Dialing Mode: Power | Switch to Preview My Lists" at bounding box center [115, 74] width 230 height 543
click at [248, 42] on div "Start Calls Pause Next Finish Dialing Mairin Brzica AutoTab AutoTab 0" at bounding box center [429, 32] width 399 height 38
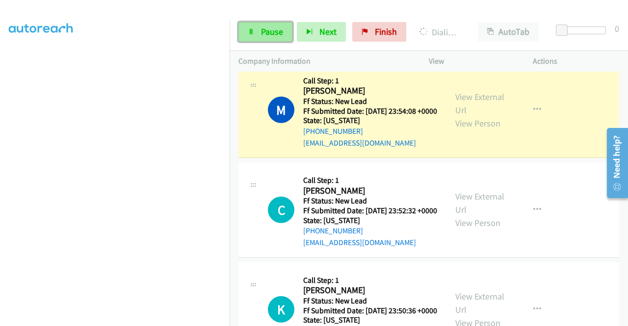
click at [250, 34] on icon at bounding box center [251, 32] width 7 height 7
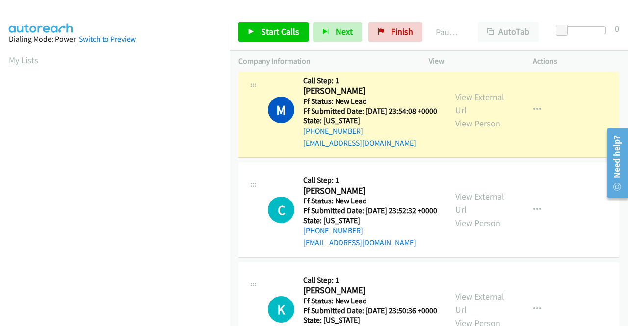
scroll to position [214, 0]
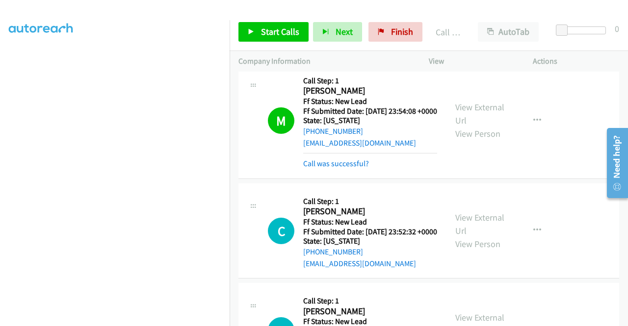
click at [358, 170] on div "Call was successful?" at bounding box center [370, 164] width 134 height 12
click at [359, 168] on link "Call was successful?" at bounding box center [336, 163] width 66 height 9
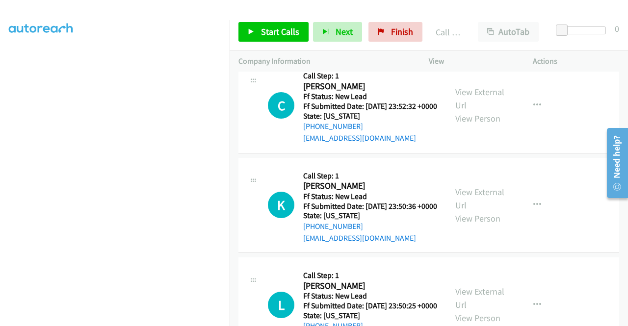
scroll to position [1383, 0]
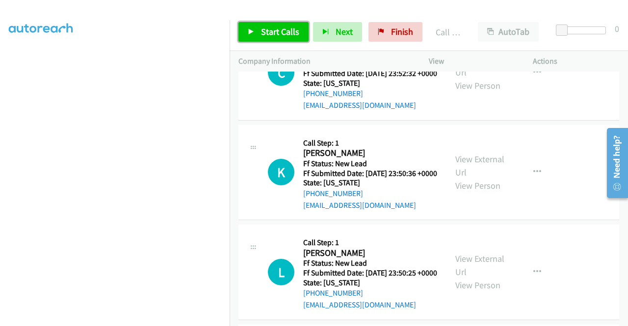
click at [259, 35] on link "Start Calls" at bounding box center [274, 32] width 70 height 20
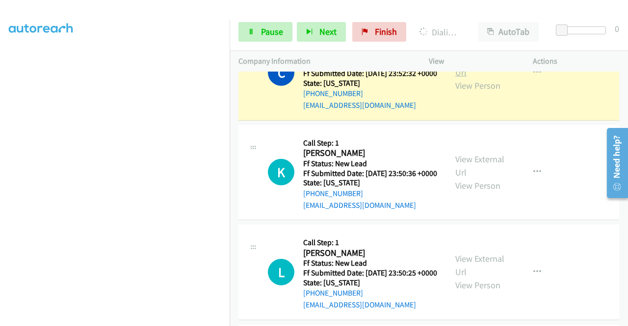
click at [465, 78] on link "View External Url" at bounding box center [480, 66] width 49 height 25
click at [0, 142] on aside "Dialing Mode: Power | Switch to Preview My Lists" at bounding box center [115, 77] width 230 height 543
click at [283, 29] on link "Pause" at bounding box center [266, 32] width 54 height 20
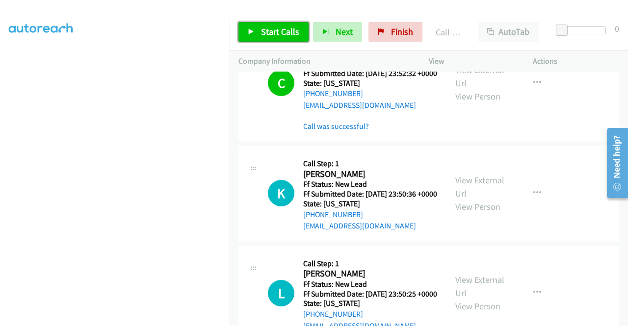
click at [264, 36] on span "Start Calls" at bounding box center [280, 31] width 38 height 11
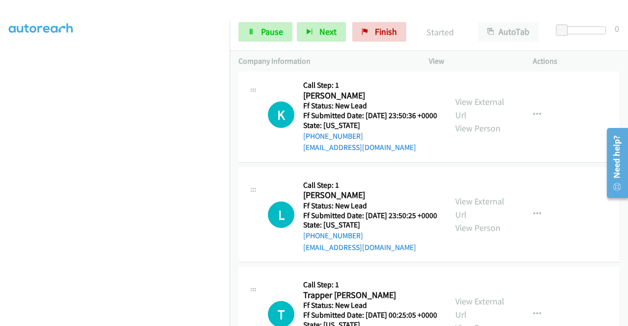
scroll to position [1527, 0]
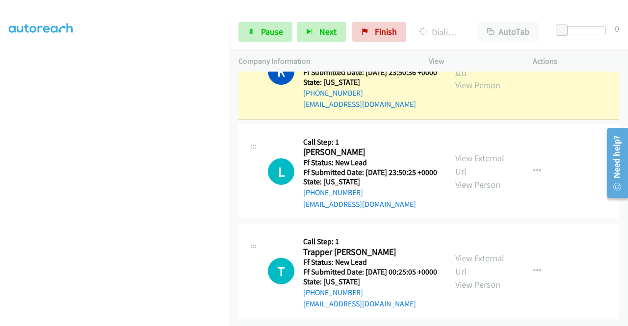
click at [486, 78] on link "View External Url" at bounding box center [480, 65] width 49 height 25
click at [0, 164] on aside "Dialing Mode: Power | Switch to Preview My Lists" at bounding box center [115, 74] width 230 height 543
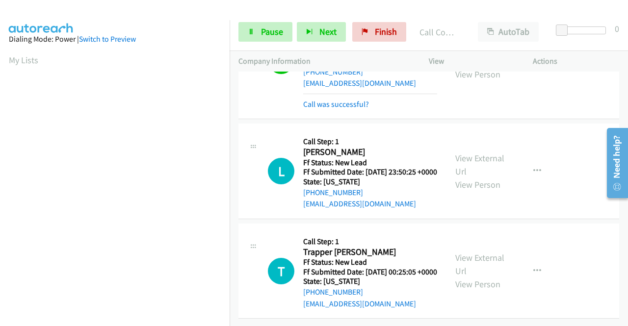
scroll to position [1627, 0]
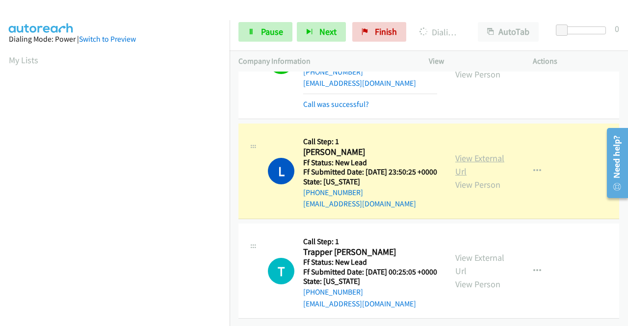
click at [463, 153] on link "View External Url" at bounding box center [480, 165] width 49 height 25
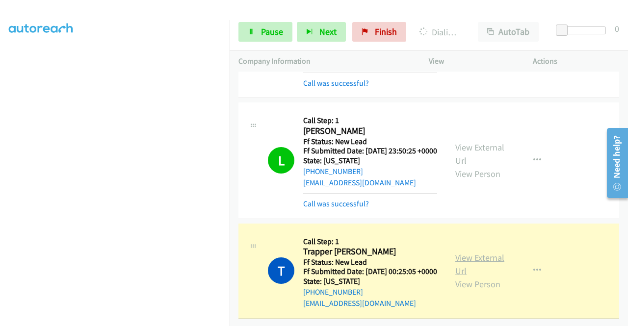
click at [489, 264] on link "View External Url" at bounding box center [480, 264] width 49 height 25
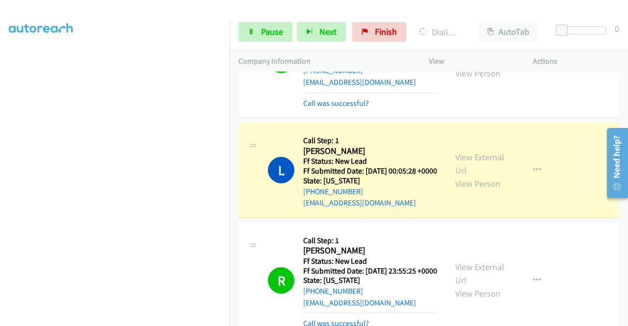
scroll to position [840, 0]
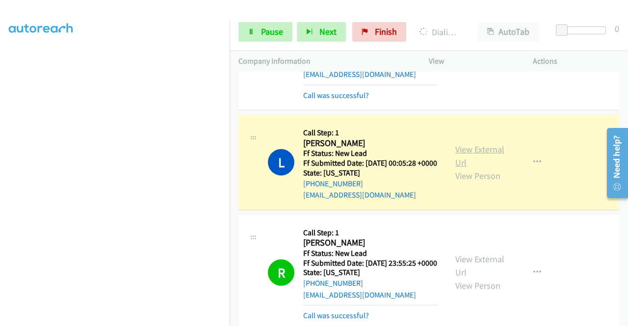
click at [456, 168] on link "View External Url" at bounding box center [480, 156] width 49 height 25
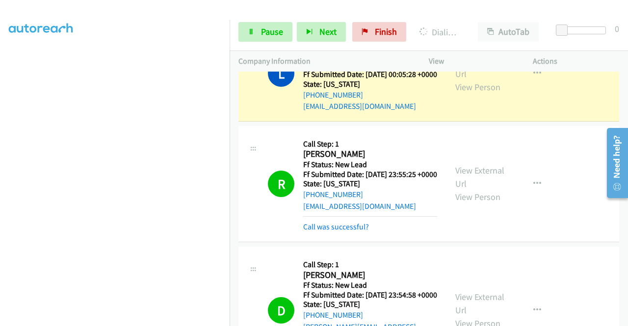
scroll to position [917, 0]
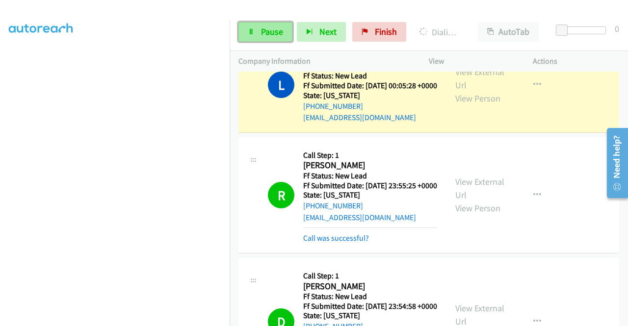
click at [258, 37] on link "Pause" at bounding box center [266, 32] width 54 height 20
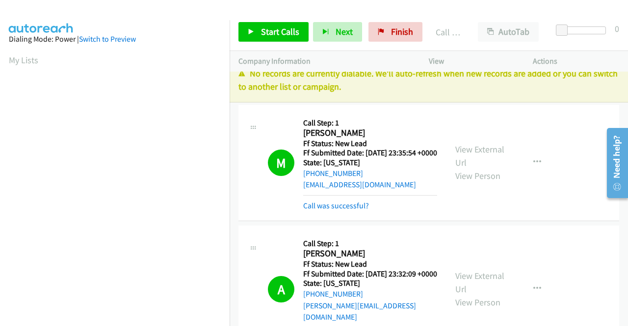
scroll to position [0, 0]
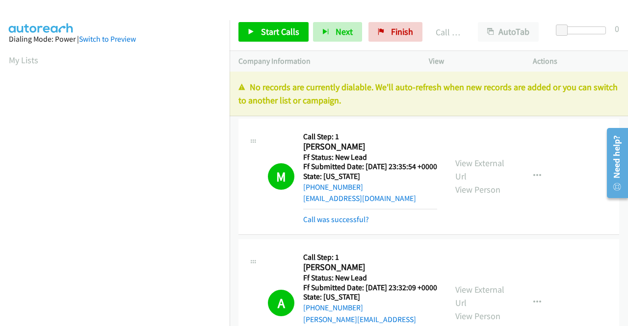
click at [464, 116] on td "M Callback Scheduled Call Step: 1 Michelle De Ocampo America/Los_Angeles Ff Sta…" at bounding box center [429, 176] width 399 height 121
click at [382, 38] on link "Finish" at bounding box center [396, 32] width 54 height 20
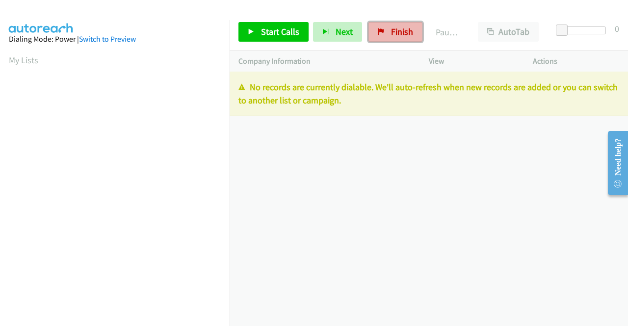
click at [396, 39] on link "Finish" at bounding box center [396, 32] width 54 height 20
